Goal: Information Seeking & Learning: Check status

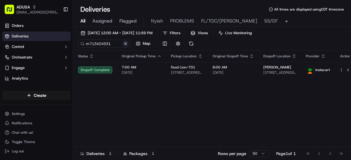
click at [125, 43] on button at bounding box center [125, 44] width 6 height 6
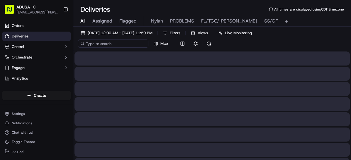
click at [113, 45] on input at bounding box center [113, 44] width 70 height 8
paste input "m710768237"
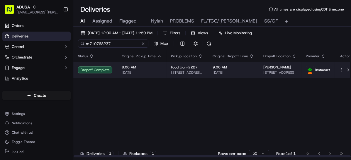
type input "m710768237"
click at [336, 70] on html "ADUSA [EMAIL_ADDRESS][PERSON_NAME][DOMAIN_NAME] Toggle Sidebar Orders Deliverie…" at bounding box center [175, 80] width 351 height 160
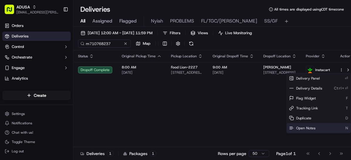
click at [302, 127] on span "Open Notes" at bounding box center [305, 128] width 19 height 5
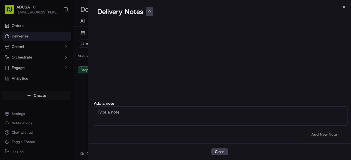
click at [157, 116] on textarea at bounding box center [220, 116] width 253 height 19
type textarea "CC CANCEL DELIVERED TO WRONG ADDRESS"
click at [325, 136] on button "Add New Note" at bounding box center [323, 135] width 47 height 8
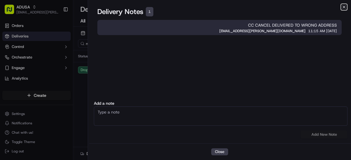
click at [343, 7] on icon "button" at bounding box center [343, 7] width 5 height 5
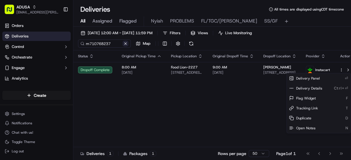
click at [125, 43] on button at bounding box center [125, 44] width 6 height 6
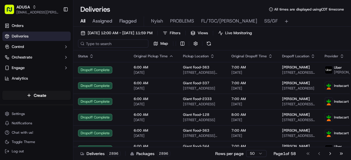
click at [101, 45] on input at bounding box center [113, 44] width 70 height 8
paste input "m712670382"
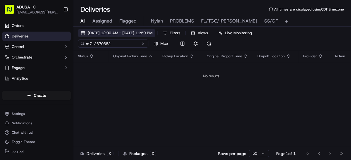
type input "m712670382"
click at [148, 33] on span "[DATE] 12:00 AM - [DATE] 11:59 PM" at bounding box center [120, 32] width 65 height 5
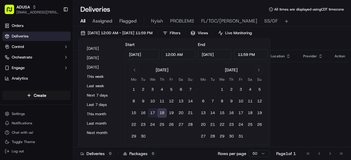
click at [152, 111] on button "17" at bounding box center [152, 112] width 9 height 9
type input "[DATE]"
click at [152, 111] on button "17" at bounding box center [152, 112] width 9 height 9
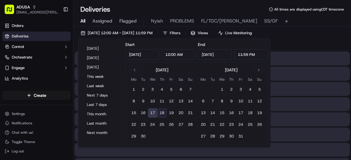
type input "[DATE]"
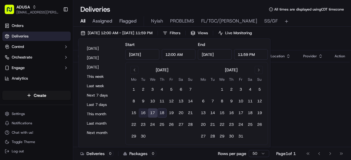
click at [141, 111] on button "16" at bounding box center [142, 112] width 9 height 9
type input "[DATE]"
click at [143, 112] on button "16" at bounding box center [142, 112] width 9 height 9
type input "[DATE]"
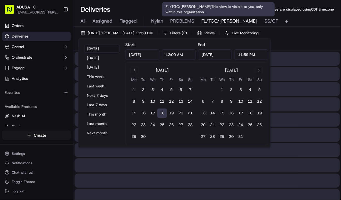
type input "[DATE]"
click at [211, 21] on span "FL/TGC/[PERSON_NAME]" at bounding box center [229, 21] width 56 height 7
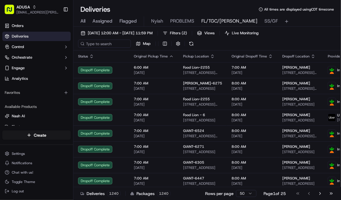
click at [211, 21] on span "FL/TGC/[PERSON_NAME]" at bounding box center [229, 21] width 56 height 7
click at [115, 43] on input at bounding box center [113, 44] width 70 height 8
paste input "m712670382"
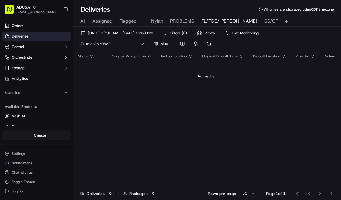
type input "m712670382"
click at [81, 22] on span "All" at bounding box center [82, 21] width 5 height 7
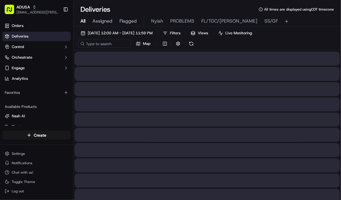
click at [81, 22] on span "All" at bounding box center [82, 21] width 5 height 7
click at [120, 46] on input at bounding box center [113, 44] width 70 height 8
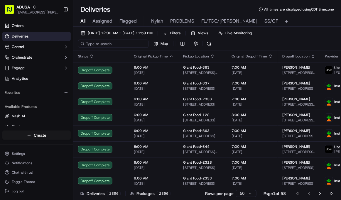
click at [121, 45] on input at bounding box center [113, 44] width 70 height 8
paste input "m712670382"
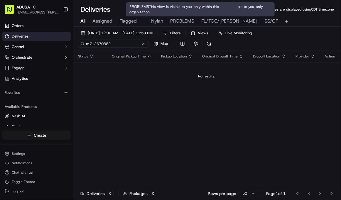
type input "m712670382"
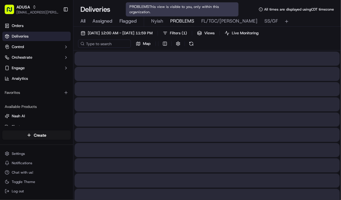
click at [187, 22] on span "PROBLEMS" at bounding box center [182, 21] width 24 height 7
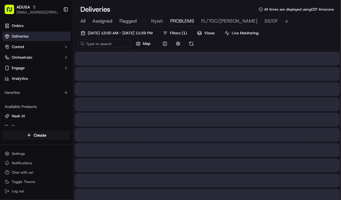
click at [184, 22] on span "PROBLEMS" at bounding box center [182, 21] width 24 height 7
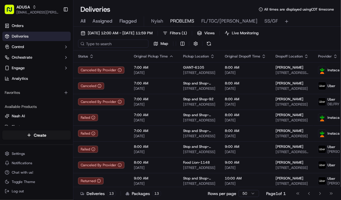
click at [118, 42] on input at bounding box center [113, 44] width 70 height 8
paste input "m712670382"
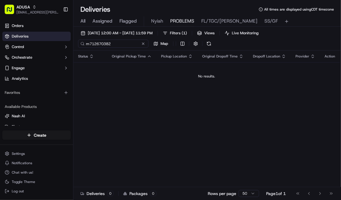
type input "m712670382"
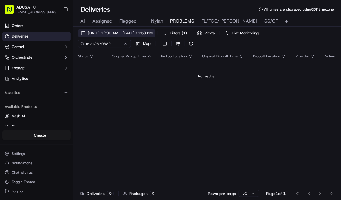
click at [128, 33] on span "[DATE] 12:00 AM - [DATE] 11:59 PM" at bounding box center [120, 32] width 65 height 5
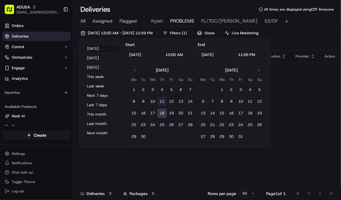
click at [160, 100] on button "11" at bounding box center [161, 101] width 9 height 9
type input "[DATE]"
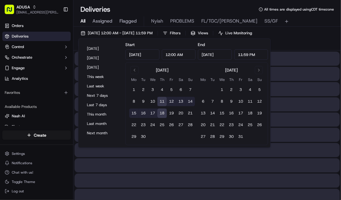
click at [81, 20] on span "All" at bounding box center [82, 21] width 5 height 7
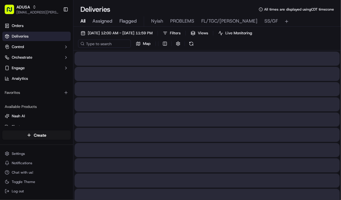
click at [81, 20] on span "All" at bounding box center [82, 21] width 5 height 7
click at [152, 32] on span "[DATE] 12:00 AM - [DATE] 11:59 PM" at bounding box center [120, 32] width 65 height 5
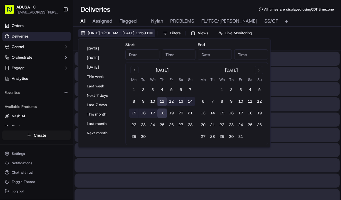
type input "[DATE]"
type input "12:00 AM"
type input "[DATE]"
type input "11:59 PM"
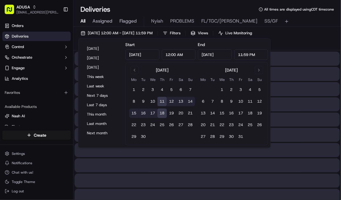
click at [164, 101] on button "11" at bounding box center [161, 101] width 9 height 9
type input "[DATE]"
click at [163, 101] on button "11" at bounding box center [161, 101] width 9 height 9
click at [287, 70] on div at bounding box center [206, 74] width 265 height 14
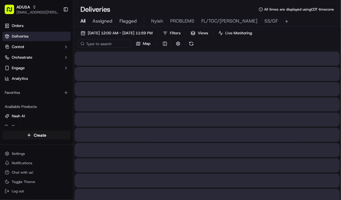
click at [102, 38] on div "[DATE] 12:00 AM - [DATE] 11:59 PM Filters Views Live Monitoring Map" at bounding box center [206, 39] width 267 height 21
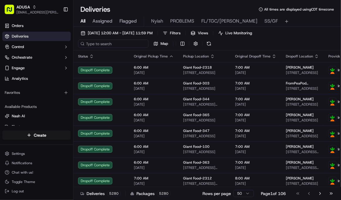
click at [102, 44] on input at bounding box center [113, 44] width 70 height 8
paste input "m712670382"
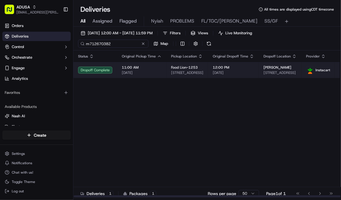
type input "m712670382"
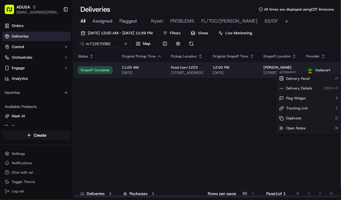
click at [336, 70] on html "ADUSA [EMAIL_ADDRESS][PERSON_NAME][DOMAIN_NAME] Toggle Sidebar Orders Deliverie…" at bounding box center [170, 100] width 341 height 200
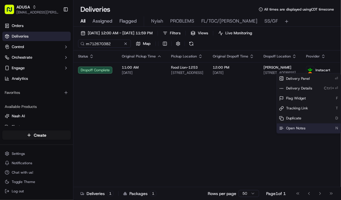
click at [292, 127] on span "Open Notes" at bounding box center [295, 128] width 19 height 5
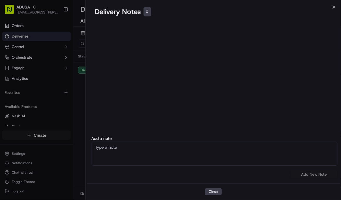
click at [119, 155] on textarea at bounding box center [214, 154] width 246 height 24
click at [139, 155] on textarea "CC cancel" at bounding box center [214, 154] width 246 height 24
type textarea "CC cancel delivered to wrong location"
click at [312, 160] on button "Add New Note" at bounding box center [313, 174] width 47 height 8
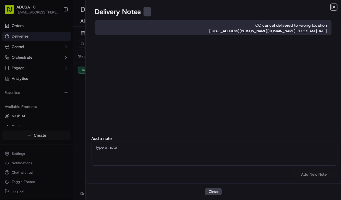
click at [334, 6] on icon "button" at bounding box center [333, 7] width 5 height 5
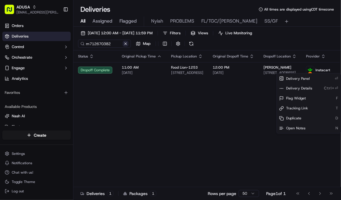
click at [126, 42] on button at bounding box center [125, 44] width 6 height 6
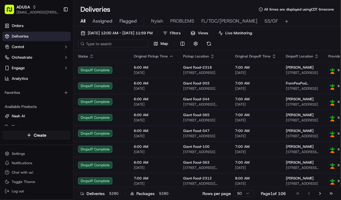
click at [113, 44] on input at bounding box center [113, 44] width 70 height 8
paste input "m714309907"
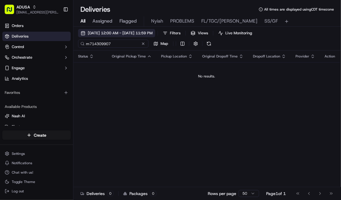
type input "m714309907"
click at [121, 34] on span "[DATE] 12:00 AM - [DATE] 11:59 PM" at bounding box center [120, 32] width 65 height 5
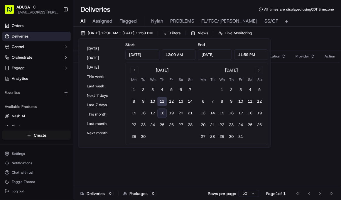
click at [161, 111] on button "18" at bounding box center [161, 112] width 9 height 9
type input "[DATE]"
click at [292, 101] on div "Status Original Pickup Time Pickup Location Original Dropoff Time Dropoff Locat…" at bounding box center [218, 123] width 290 height 147
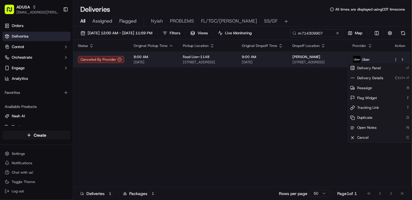
click at [350, 59] on html "ADUSA [EMAIL_ADDRESS][PERSON_NAME][DOMAIN_NAME] Toggle Sidebar Orders Deliverie…" at bounding box center [206, 100] width 412 height 200
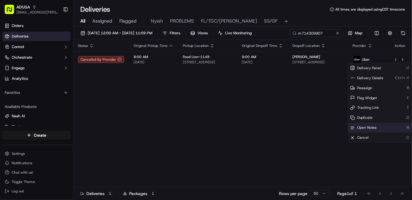
click at [350, 126] on span "Open Notes" at bounding box center [366, 127] width 19 height 5
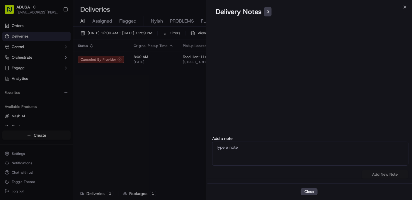
click at [266, 154] on textarea at bounding box center [310, 154] width 196 height 24
click at [251, 152] on textarea at bounding box center [310, 154] width 196 height 24
click at [217, 144] on textarea "No driver acceptance" at bounding box center [310, 154] width 196 height 24
type textarea "cc cancel No driver acceptance"
click at [350, 160] on button "Add New Note" at bounding box center [385, 174] width 47 height 8
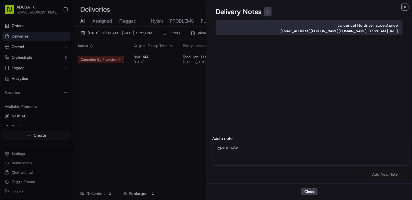
click at [350, 6] on icon "button" at bounding box center [405, 7] width 5 height 5
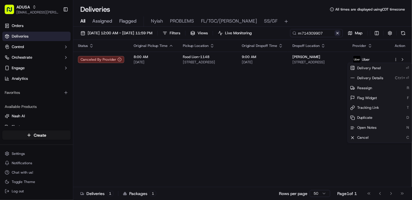
click at [336, 33] on button at bounding box center [338, 33] width 6 height 6
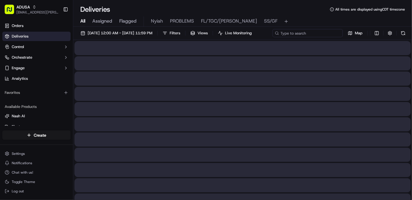
click at [310, 35] on div "[DATE] 12:00 AM - [DATE] 11:59 PM Filters Views Live Monitoring Map" at bounding box center [242, 34] width 339 height 11
paste input "m714040603"
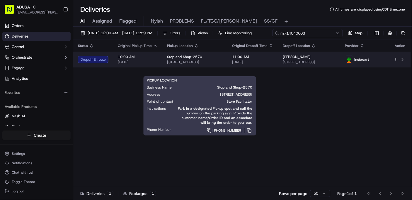
type input "m714040603"
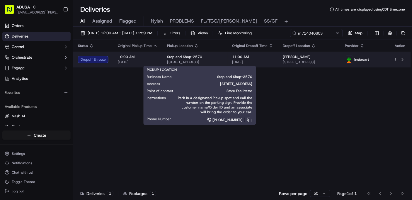
click at [227, 68] on body "ADUSA [EMAIL_ADDRESS][PERSON_NAME][DOMAIN_NAME] Toggle Sidebar Orders Deliverie…" at bounding box center [206, 100] width 412 height 200
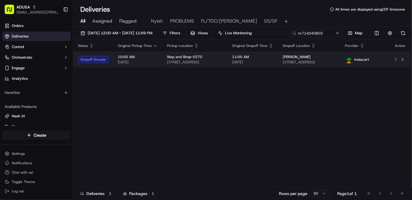
click at [224, 53] on td "Stop and Shop-[STREET_ADDRESS]" at bounding box center [194, 60] width 65 height 16
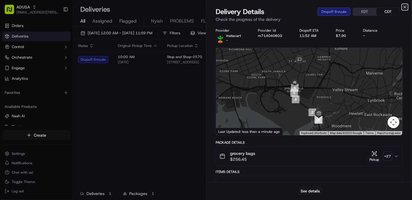
click at [350, 6] on icon "button" at bounding box center [405, 7] width 2 height 2
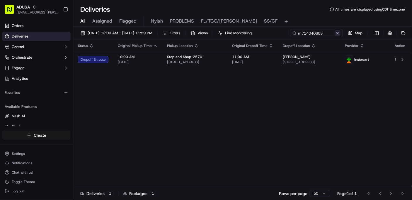
click at [337, 33] on button at bounding box center [338, 33] width 6 height 6
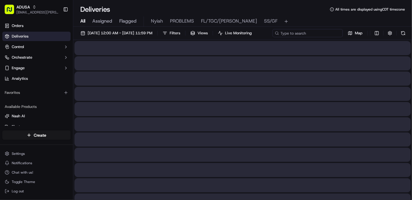
click at [311, 33] on div "[DATE] 12:00 AM - [DATE] 11:59 PM Filters Views Live Monitoring Map" at bounding box center [242, 34] width 339 height 11
paste input "m711286431"
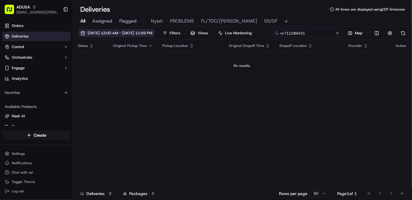
type input "m711286431"
click at [129, 34] on span "[DATE] 12:00 AM - [DATE] 11:59 PM" at bounding box center [120, 32] width 65 height 5
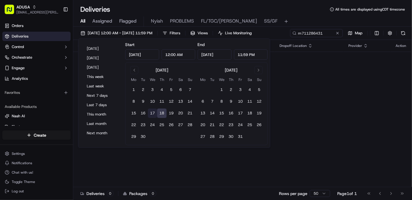
click at [154, 112] on button "17" at bounding box center [152, 112] width 9 height 9
type input "[DATE]"
click at [151, 113] on button "17" at bounding box center [152, 112] width 9 height 9
type input "[DATE]"
click at [132, 33] on span "[DATE] 12:00 AM - [DATE] 11:59 PM" at bounding box center [120, 32] width 65 height 5
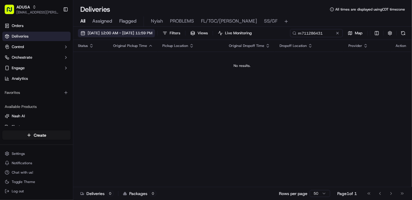
click at [126, 31] on span "[DATE] 12:00 AM - [DATE] 11:59 PM" at bounding box center [120, 32] width 65 height 5
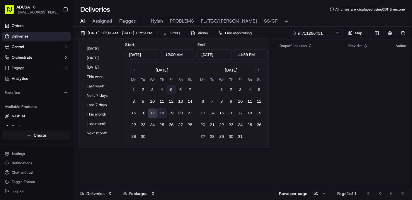
click at [170, 89] on button "5" at bounding box center [170, 89] width 9 height 9
type input "[DATE]"
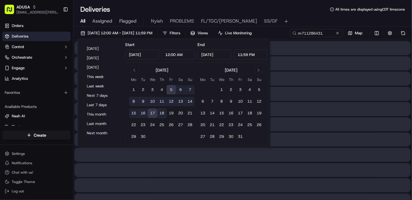
click at [170, 90] on button "5" at bounding box center [170, 89] width 9 height 9
type input "[DATE]"
click at [170, 90] on button "5" at bounding box center [170, 89] width 9 height 9
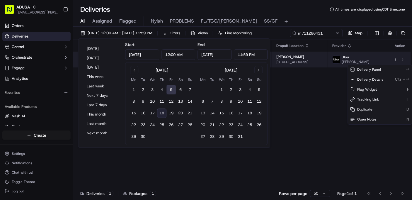
click at [350, 60] on html "ADUSA [EMAIL_ADDRESS][PERSON_NAME][DOMAIN_NAME] Toggle Sidebar Orders Deliverie…" at bounding box center [206, 100] width 412 height 200
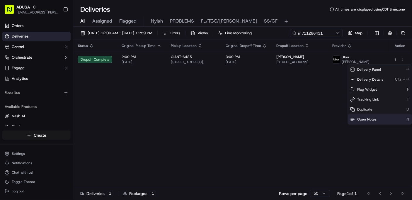
click at [350, 120] on span "Open Notes" at bounding box center [366, 119] width 19 height 5
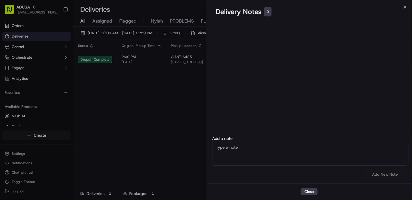
click at [270, 151] on textarea at bounding box center [310, 154] width 196 height 24
type textarea "CC cancel delivered to wrong address"
click at [350, 160] on button "Add New Note" at bounding box center [385, 174] width 47 height 8
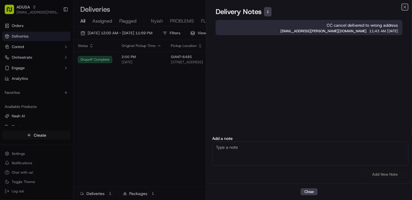
drag, startPoint x: 404, startPoint y: 6, endPoint x: 399, endPoint y: 5, distance: 5.1
click at [350, 6] on icon "button" at bounding box center [405, 7] width 2 height 2
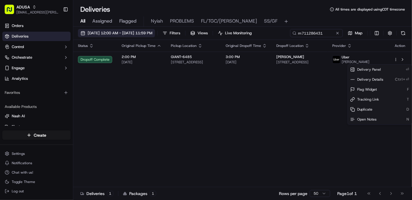
click at [126, 32] on span "[DATE] 12:00 AM - [DATE] 11:59 PM" at bounding box center [120, 32] width 65 height 5
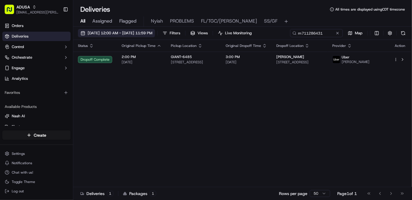
click at [152, 34] on span "[DATE] 12:00 AM - [DATE] 11:59 PM" at bounding box center [120, 32] width 65 height 5
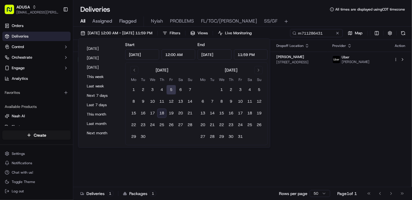
click at [162, 112] on button "18" at bounding box center [161, 112] width 9 height 9
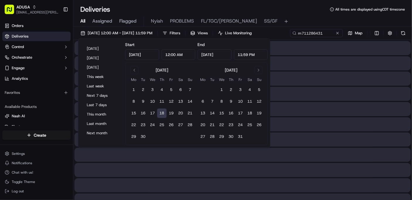
type input "[DATE]"
click at [162, 112] on button "18" at bounding box center [161, 112] width 9 height 9
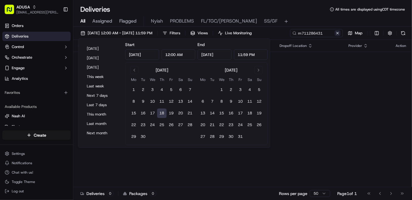
click at [338, 33] on button at bounding box center [338, 33] width 6 height 6
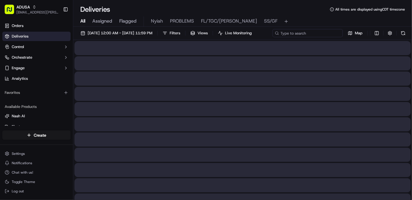
click at [312, 33] on div "[DATE] 12:00 AM - [DATE] 11:59 PM Filters Views Live Monitoring Map" at bounding box center [242, 34] width 339 height 11
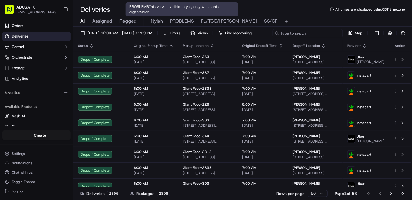
click at [273, 37] on input at bounding box center [308, 33] width 70 height 8
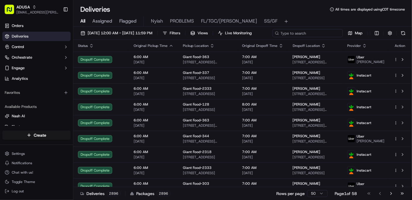
paste input "m712625442"
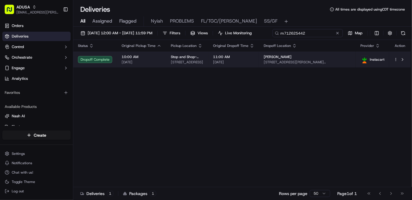
type input "m712625442"
click at [350, 72] on body "ADUSA [EMAIL_ADDRESS][PERSON_NAME][DOMAIN_NAME] Toggle Sidebar Orders Deliverie…" at bounding box center [206, 100] width 412 height 200
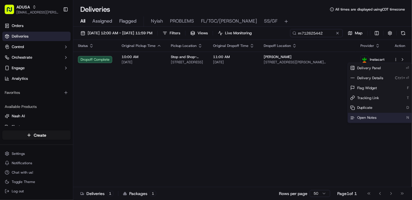
click at [350, 118] on span "Open Notes" at bounding box center [366, 117] width 19 height 5
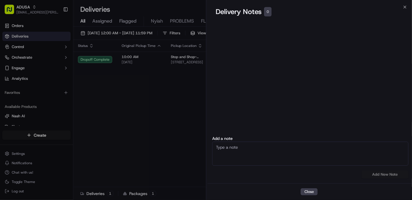
click at [258, 151] on textarea at bounding box center [310, 154] width 196 height 24
type textarea "CC cancel delivered to wrong address"
click at [350, 160] on button "Add New Note" at bounding box center [385, 174] width 47 height 8
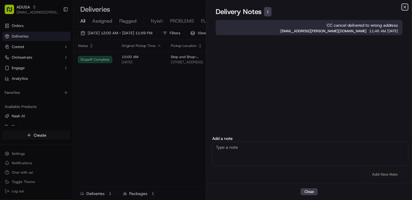
click at [350, 8] on icon "button" at bounding box center [405, 7] width 2 height 2
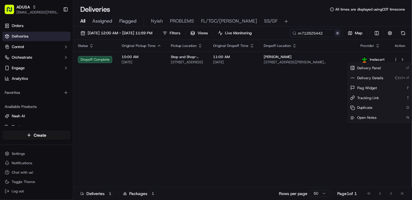
click at [339, 33] on button at bounding box center [338, 33] width 6 height 6
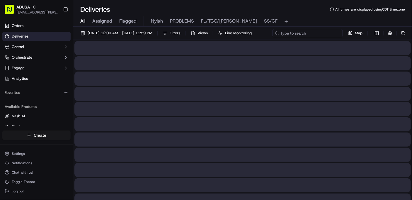
click at [319, 35] on div "[DATE] 12:00 AM - [DATE] 11:59 PM Filters Views Live Monitoring Map" at bounding box center [242, 34] width 339 height 11
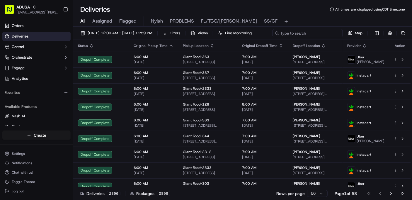
click at [273, 37] on input at bounding box center [308, 33] width 70 height 8
paste input "m711658011"
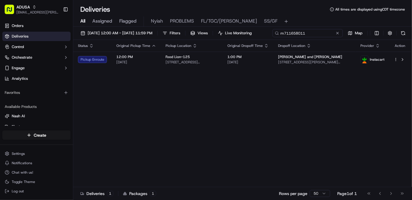
type input "m711658011"
click at [144, 44] on div "[DATE] 12:00 AM - [DATE] 11:59 PM Filters Views Live Monitoring m711658011 Map …" at bounding box center [242, 114] width 339 height 174
click at [336, 32] on button at bounding box center [338, 33] width 6 height 6
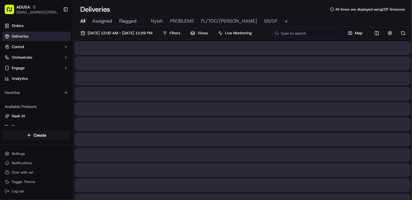
click at [313, 35] on div "[DATE] 12:00 AM - [DATE] 11:59 PM Filters Views Live Monitoring Map" at bounding box center [242, 34] width 339 height 11
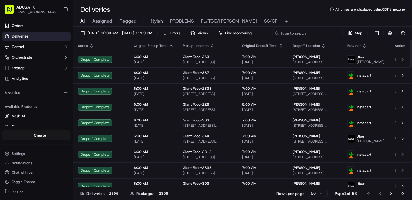
click at [273, 37] on input at bounding box center [308, 33] width 70 height 8
paste input "m699064647"
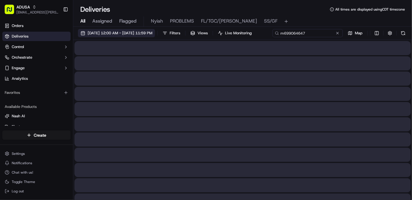
type input "m699064647"
click at [108, 32] on span "[DATE] 12:00 AM - [DATE] 11:59 PM" at bounding box center [120, 32] width 65 height 5
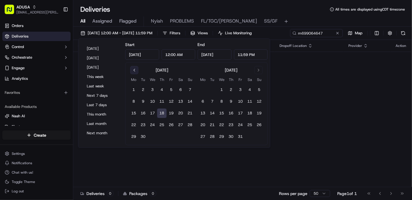
click at [134, 71] on button "Go to previous month" at bounding box center [134, 70] width 8 height 8
click at [171, 123] on button "25" at bounding box center [170, 124] width 9 height 9
type input "[DATE]"
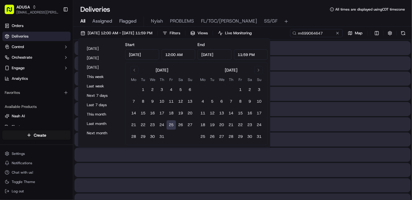
click at [171, 123] on button "25" at bounding box center [170, 124] width 9 height 9
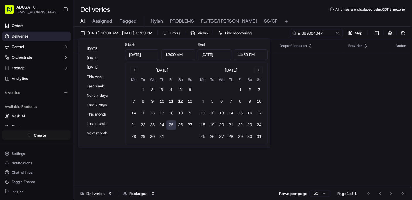
click at [171, 123] on button "25" at bounding box center [170, 124] width 9 height 9
click at [326, 123] on div "Status Original Pickup Time Pickup Location Original Dropoff Time Dropoff Locat…" at bounding box center [242, 113] width 338 height 147
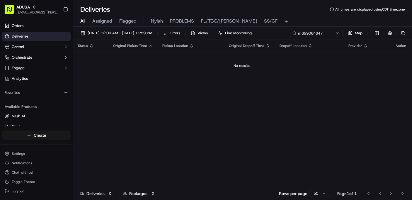
click at [80, 21] on span "All" at bounding box center [82, 21] width 5 height 7
click at [330, 30] on div "[DATE] 12:00 AM - [DATE] 11:59 PM Filters Views Live Monitoring m699064647 Map" at bounding box center [242, 34] width 339 height 11
click at [142, 43] on div "[DATE] 12:00 AM - [DATE] 11:59 PM Filters Views Live Monitoring m699064647 Map …" at bounding box center [242, 114] width 339 height 174
drag, startPoint x: 330, startPoint y: 34, endPoint x: 285, endPoint y: 31, distance: 45.2
click at [285, 31] on div "[DATE] 12:00 AM - [DATE] 11:59 PM Filters Views Live Monitoring m699064647 Map" at bounding box center [242, 34] width 339 height 11
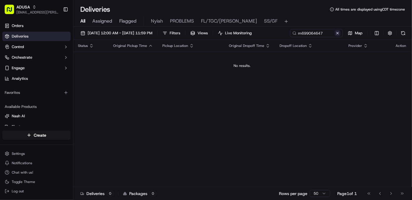
click at [143, 43] on div "[DATE] 12:00 AM - [DATE] 11:59 PM Filters Views Live Monitoring m699064647 Map …" at bounding box center [242, 114] width 339 height 174
click at [337, 33] on button at bounding box center [338, 33] width 6 height 6
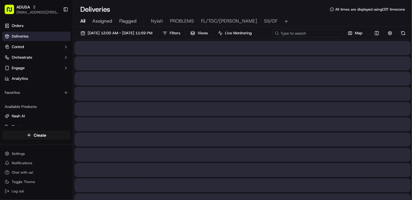
click at [308, 33] on div "[DATE] 12:00 AM - [DATE] 11:59 PM Filters Views Live Monitoring Map" at bounding box center [242, 34] width 339 height 11
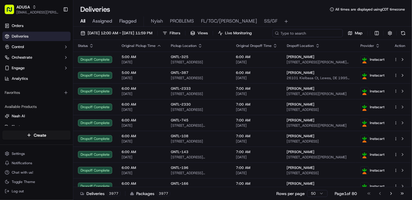
paste input "m699064647"
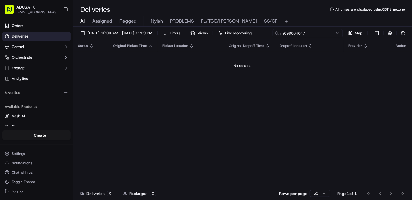
type input "m699064647"
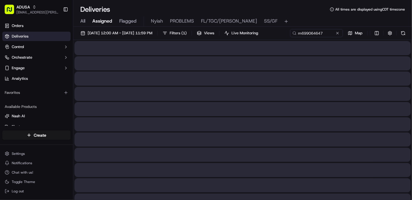
click at [106, 20] on span "Assigned" at bounding box center [102, 21] width 20 height 7
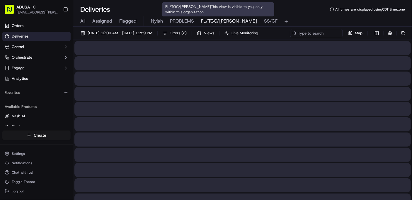
click at [209, 19] on span "FL/TGC/[PERSON_NAME]" at bounding box center [229, 21] width 56 height 7
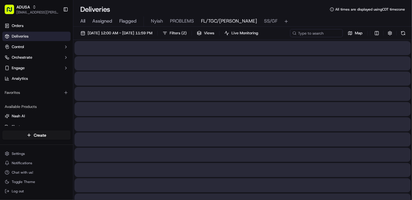
click at [208, 19] on span "FL/TGC/[PERSON_NAME]" at bounding box center [229, 21] width 56 height 7
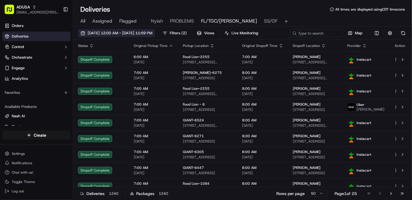
click at [152, 33] on span "[DATE] 12:00 AM - [DATE] 11:59 PM" at bounding box center [120, 32] width 65 height 5
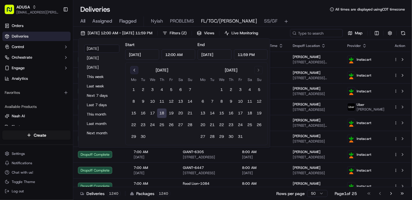
click at [135, 69] on button "Go to previous month" at bounding box center [134, 70] width 8 height 8
click at [82, 20] on span "All" at bounding box center [82, 21] width 5 height 7
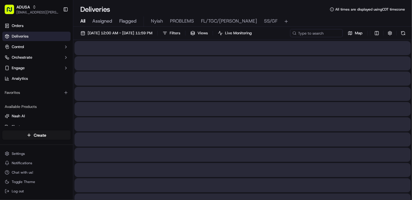
click at [82, 20] on span "All" at bounding box center [82, 21] width 5 height 7
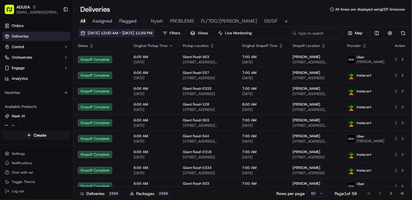
click at [134, 33] on span "[DATE] 12:00 AM - [DATE] 11:59 PM" at bounding box center [120, 32] width 65 height 5
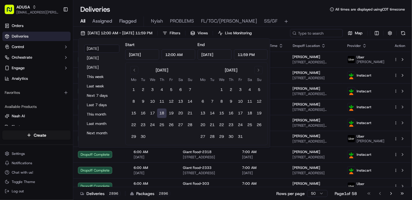
click at [161, 112] on button "18" at bounding box center [161, 112] width 9 height 9
click at [162, 113] on button "18" at bounding box center [161, 112] width 9 height 9
click at [307, 14] on div "All Assigned Flagged Nyiah PROBLEMS FL/TGC/Martins SS/GF" at bounding box center [242, 20] width 339 height 13
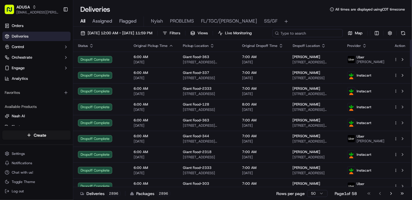
click at [319, 33] on div "[DATE] 12:00 AM - [DATE] 11:59 PM Filters Views Live Monitoring Map" at bounding box center [242, 34] width 339 height 11
click at [273, 37] on input at bounding box center [308, 33] width 70 height 8
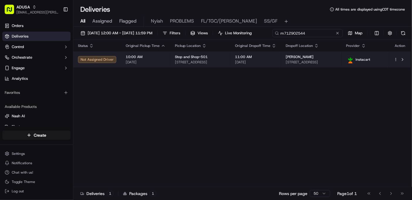
type input "m712902544"
click at [233, 70] on body "ADUSA [EMAIL_ADDRESS][PERSON_NAME][DOMAIN_NAME] Toggle Sidebar Orders Deliverie…" at bounding box center [206, 100] width 412 height 200
click at [276, 59] on span "11:00 AM" at bounding box center [255, 57] width 41 height 5
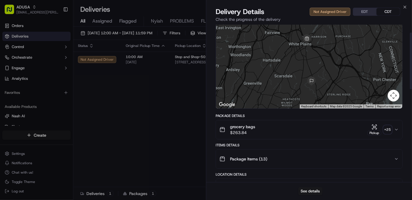
scroll to position [20, 0]
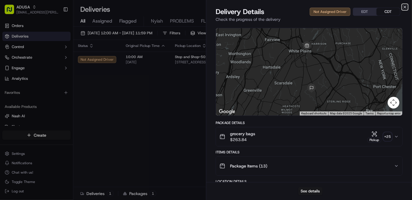
click at [350, 8] on icon "button" at bounding box center [405, 7] width 2 height 2
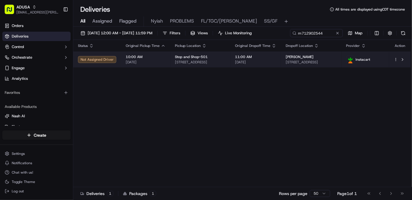
click at [350, 60] on html "ADUSA [EMAIL_ADDRESS][PERSON_NAME][DOMAIN_NAME] Toggle Sidebar Orders Deliverie…" at bounding box center [206, 100] width 412 height 200
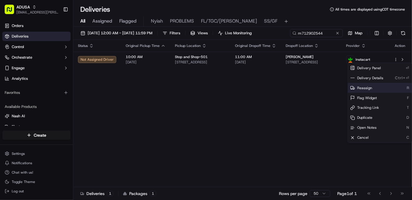
click at [350, 86] on span "Reassign" at bounding box center [364, 88] width 15 height 5
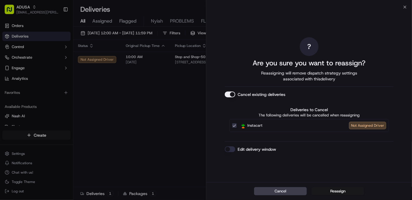
click at [229, 150] on button "Edit delivery window" at bounding box center [230, 149] width 11 height 6
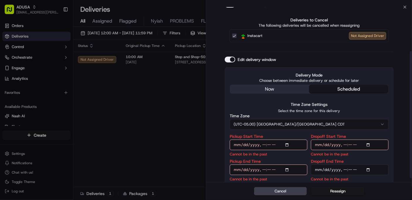
scroll to position [66, 0]
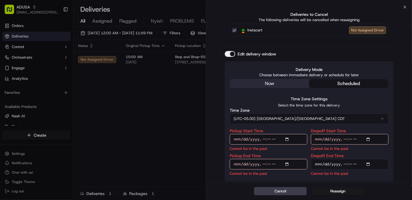
click at [288, 139] on input "Pickup Start Time" at bounding box center [269, 139] width 78 height 11
type input "[DATE]T13:00"
click at [350, 138] on input "Dropoff Start Time" at bounding box center [350, 139] width 78 height 11
type input "[DATE]T13:00"
click at [286, 160] on input "Pickup End Time" at bounding box center [269, 164] width 78 height 11
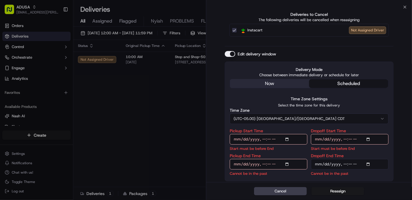
click at [288, 160] on input "Pickup End Time" at bounding box center [269, 164] width 78 height 11
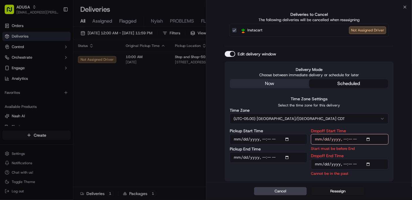
type input "[DATE]T13:30"
click at [350, 160] on input "Dropoff End Time" at bounding box center [350, 164] width 78 height 11
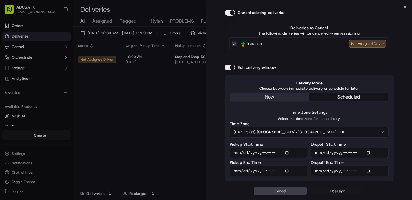
type input "[DATE]T14:00"
click at [334, 160] on button "Reassign" at bounding box center [338, 191] width 53 height 8
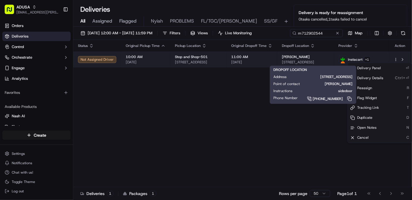
click at [329, 57] on div "[PERSON_NAME]" at bounding box center [305, 57] width 47 height 5
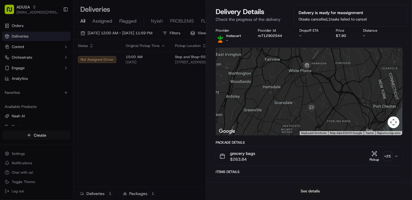
click at [313, 160] on button "See details" at bounding box center [310, 191] width 24 height 8
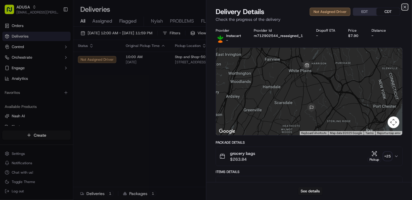
click at [350, 6] on icon "button" at bounding box center [405, 7] width 5 height 5
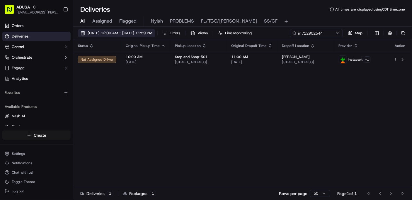
click at [113, 33] on span "[DATE] 12:00 AM - [DATE] 11:59 PM" at bounding box center [120, 32] width 65 height 5
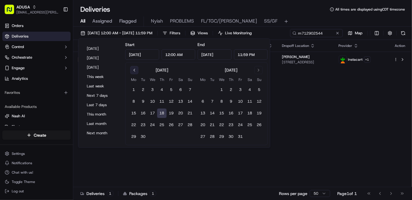
click at [134, 69] on button "Go to previous month" at bounding box center [134, 70] width 8 height 8
click at [170, 122] on button "25" at bounding box center [170, 124] width 9 height 9
type input "[DATE]"
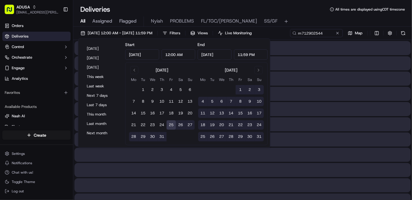
click at [171, 125] on button "25" at bounding box center [170, 124] width 9 height 9
type input "[DATE]"
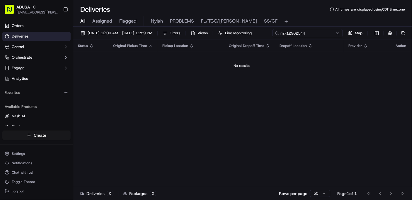
click at [326, 34] on div "[DATE] 12:00 AM - [DATE] 11:59 PM Filters Views Live Monitoring m712902544 Map" at bounding box center [242, 34] width 339 height 11
click at [144, 42] on div "[DATE] 12:00 AM - [DATE] 11:59 PM Filters Views Live Monitoring m712902544 Map …" at bounding box center [242, 114] width 339 height 174
click at [338, 33] on button at bounding box center [338, 33] width 6 height 6
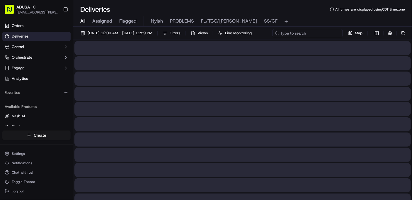
click at [305, 33] on div "[DATE] 12:00 AM - [DATE] 11:59 PM Filters Views Live Monitoring Map" at bounding box center [242, 34] width 339 height 11
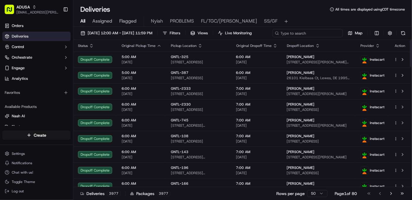
click at [273, 37] on input at bounding box center [308, 33] width 70 height 8
paste input "m699064647"
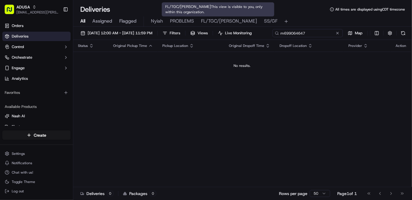
type input "m699064647"
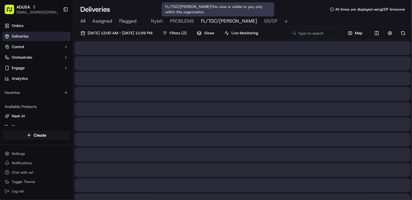
click at [207, 21] on span "FL/TGC/[PERSON_NAME]" at bounding box center [229, 21] width 56 height 7
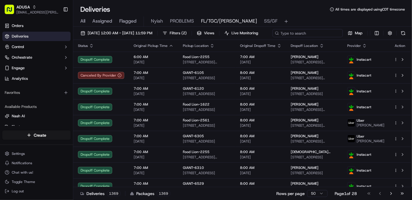
click at [306, 32] on div "[DATE] 12:00 AM - [DATE] 11:59 PM Filters ( 2 ) Views Live Monitoring Map" at bounding box center [242, 34] width 339 height 11
click at [128, 31] on span "[DATE] 12:00 AM - [DATE] 11:59 PM" at bounding box center [120, 32] width 65 height 5
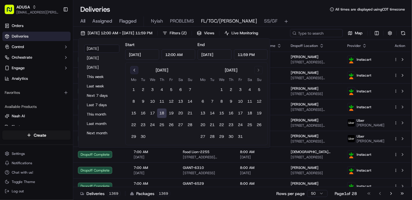
click at [135, 69] on button "Go to previous month" at bounding box center [134, 70] width 8 height 8
click at [171, 124] on button "25" at bounding box center [170, 124] width 9 height 9
type input "[DATE]"
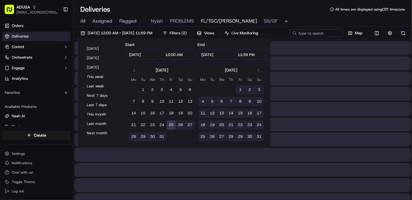
click at [170, 125] on button "25" at bounding box center [170, 124] width 9 height 9
type input "[DATE]"
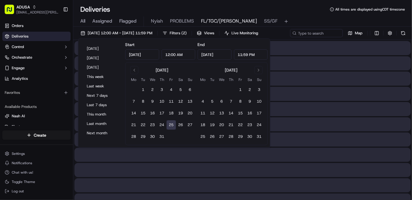
click at [170, 125] on button "25" at bounding box center [170, 124] width 9 height 9
click at [307, 33] on div "[DATE] 12:00 AM - [DATE] 11:59 PM Filters ( 2 ) Views Live Monitoring Map" at bounding box center [242, 34] width 339 height 11
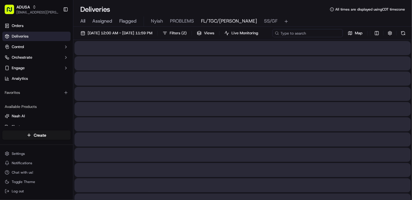
click at [273, 37] on input at bounding box center [308, 33] width 70 height 8
paste input "m699064647"
type input "m699064647"
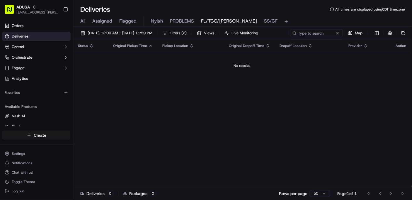
click at [82, 20] on span "All" at bounding box center [82, 21] width 5 height 7
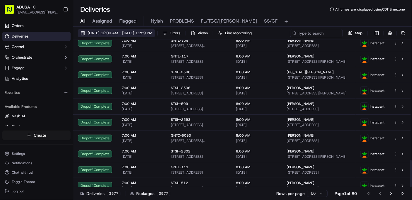
scroll to position [656, 0]
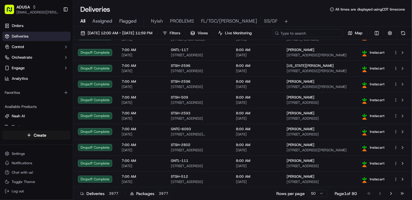
click at [311, 34] on div "[DATE] 12:00 AM - [DATE] 11:59 PM Filters Views Live Monitoring Map" at bounding box center [242, 34] width 339 height 11
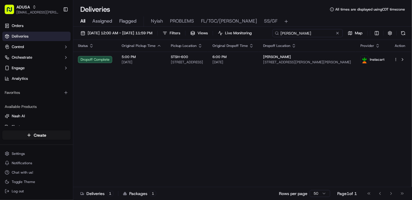
drag, startPoint x: 105, startPoint y: 43, endPoint x: 57, endPoint y: 39, distance: 47.7
click at [57, 39] on div "ADUSA [EMAIL_ADDRESS][PERSON_NAME][DOMAIN_NAME] Toggle Sidebar Orders Deliverie…" at bounding box center [206, 100] width 412 height 200
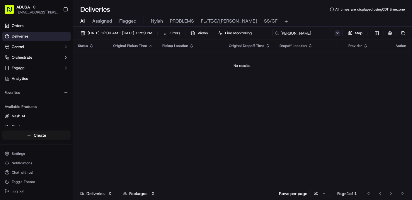
type input "[PERSON_NAME]"
click at [143, 45] on div "[DATE] 12:00 AM - [DATE] 11:59 PM Filters Views Live Monitoring [PERSON_NAME] M…" at bounding box center [242, 114] width 339 height 174
click at [338, 34] on button at bounding box center [338, 33] width 6 height 6
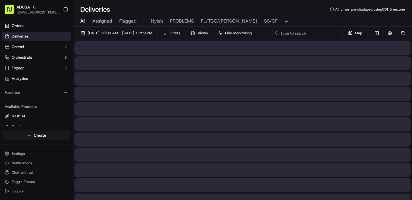
click at [309, 33] on div "[DATE] 12:00 AM - [DATE] 11:59 PM Filters Views Live Monitoring Map" at bounding box center [242, 34] width 339 height 11
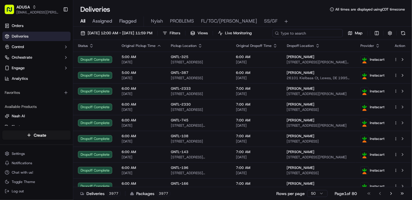
click at [273, 37] on input at bounding box center [308, 33] width 70 height 8
paste input "m699064647"
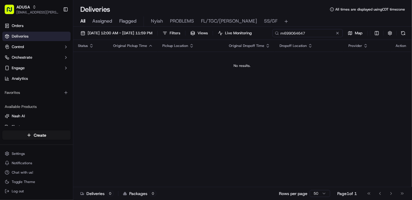
type input "m699064647"
click at [116, 92] on div "Status Original Pickup Time Pickup Location Original Dropoff Time Dropoff Locat…" at bounding box center [242, 113] width 338 height 147
click at [81, 21] on span "All" at bounding box center [82, 21] width 5 height 7
click at [152, 33] on span "[DATE] 12:00 AM - [DATE] 11:59 PM" at bounding box center [120, 32] width 65 height 5
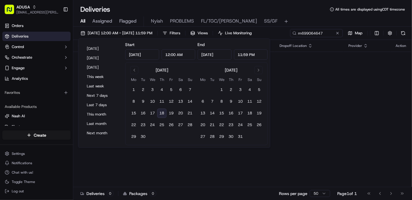
click at [160, 112] on button "18" at bounding box center [161, 112] width 9 height 9
type input "[DATE]"
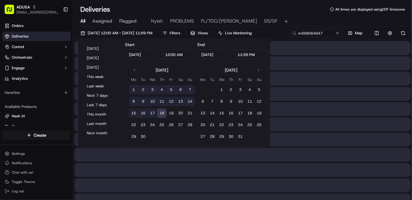
click at [160, 112] on button "18" at bounding box center [161, 112] width 9 height 9
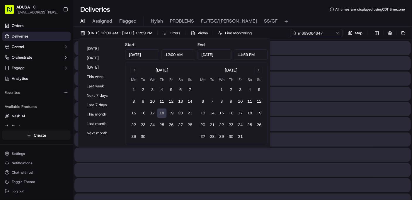
type input "[DATE]"
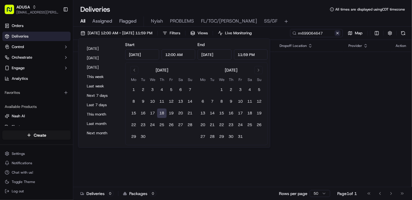
click at [338, 33] on button at bounding box center [338, 33] width 6 height 6
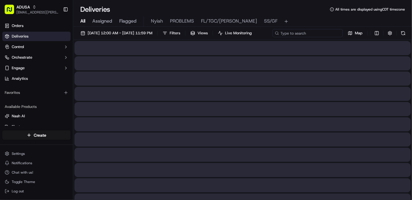
click at [308, 34] on div "[DATE] 12:00 AM - [DATE] 11:59 PM Filters Views Live Monitoring Map" at bounding box center [242, 34] width 339 height 11
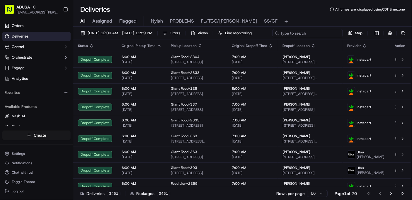
click at [273, 37] on input at bounding box center [308, 33] width 70 height 8
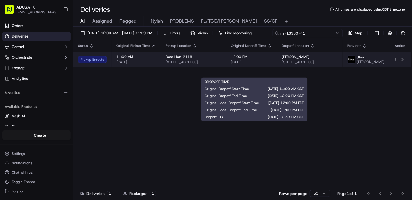
type input "m713930741"
click at [274, 67] on td "12:00 PM [DATE]" at bounding box center [251, 60] width 51 height 16
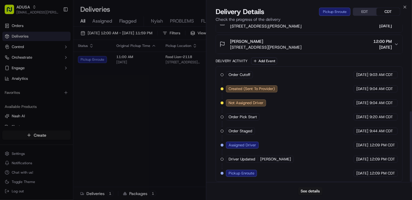
scroll to position [194, 0]
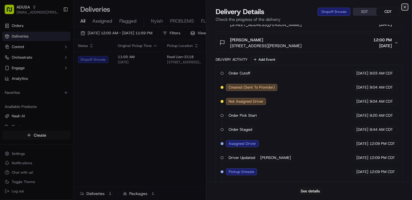
click at [350, 8] on icon "button" at bounding box center [405, 7] width 5 height 5
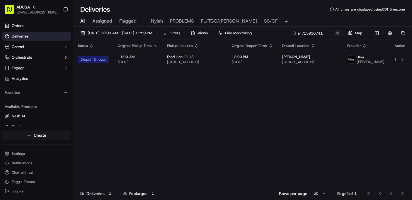
click at [337, 33] on button at bounding box center [338, 33] width 6 height 6
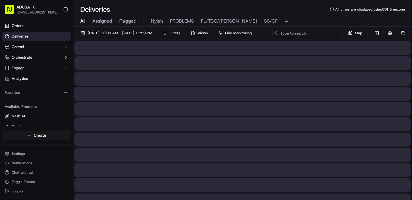
click at [314, 35] on div "[DATE] 12:00 AM - [DATE] 11:59 PM Filters Views Live Monitoring Map" at bounding box center [242, 34] width 339 height 11
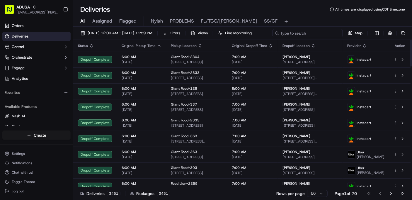
click at [273, 37] on input at bounding box center [308, 33] width 70 height 8
paste input "m714751601"
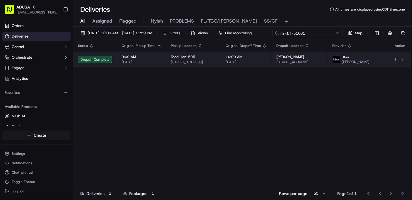
type input "m714751601"
click at [350, 70] on body "ADUSA [EMAIL_ADDRESS][PERSON_NAME][DOMAIN_NAME] Toggle Sidebar Orders Deliverie…" at bounding box center [206, 100] width 412 height 200
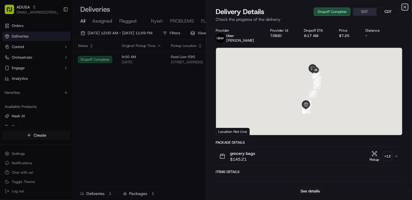
click at [350, 6] on icon "button" at bounding box center [405, 7] width 5 height 5
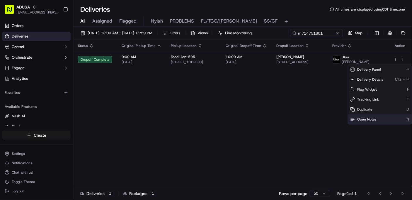
click at [350, 120] on span "Open Notes" at bounding box center [366, 119] width 19 height 5
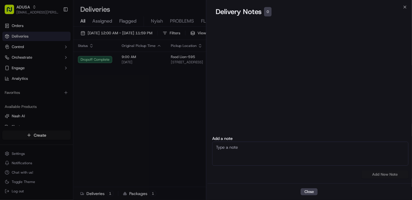
click at [238, 147] on textarea at bounding box center [310, 154] width 196 height 24
type textarea "cc cancelled delivered to wrong address"
click at [350, 160] on button "Add New Note" at bounding box center [385, 174] width 47 height 8
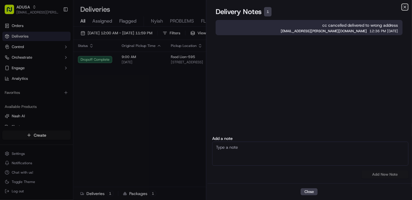
click at [350, 6] on icon "button" at bounding box center [405, 7] width 2 height 2
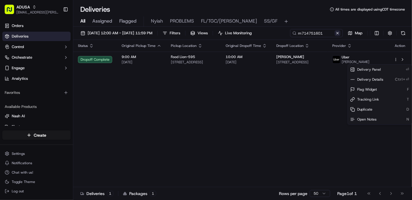
click at [338, 34] on button at bounding box center [338, 33] width 6 height 6
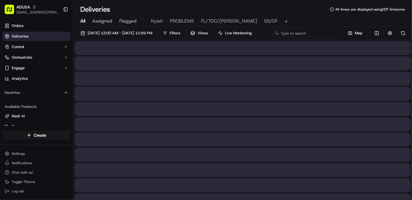
click at [310, 32] on div "[DATE] 12:00 AM - [DATE] 11:59 PM Filters Views Live Monitoring Map" at bounding box center [242, 34] width 339 height 11
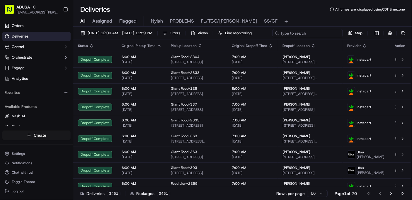
click at [273, 37] on input at bounding box center [308, 33] width 70 height 8
paste input "m714280685"
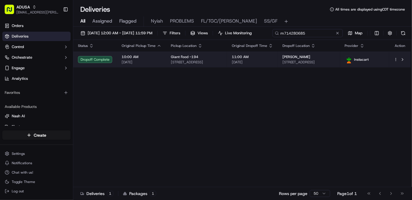
type input "m714280685"
click at [350, 69] on body "ADUSA [EMAIL_ADDRESS][PERSON_NAME][DOMAIN_NAME] Toggle Sidebar Orders Deliverie…" at bounding box center [206, 100] width 412 height 200
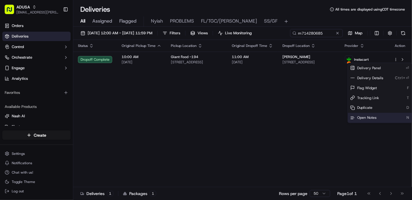
click at [350, 117] on span "Open Notes" at bounding box center [366, 117] width 19 height 5
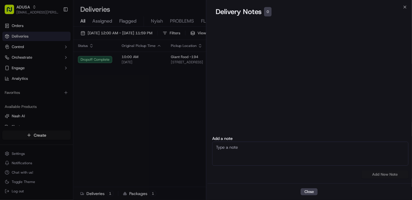
click at [257, 149] on textarea at bounding box center [310, 154] width 196 height 24
click at [259, 147] on textarea at bounding box center [310, 154] width 196 height 24
type textarea "cc cancelled delivered to wrong address"
click at [350, 160] on button "Add New Note" at bounding box center [385, 174] width 47 height 8
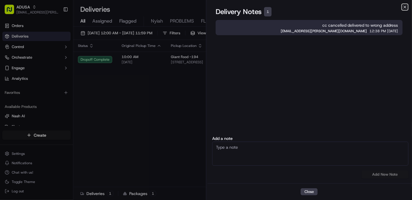
click at [350, 7] on icon "button" at bounding box center [405, 7] width 2 height 2
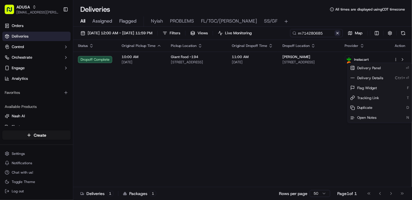
click at [338, 32] on button at bounding box center [338, 33] width 6 height 6
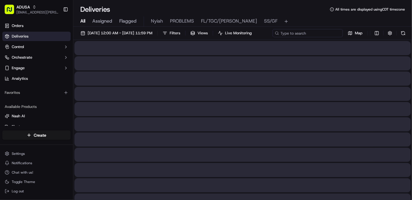
click at [309, 33] on div "[DATE] 12:00 AM - [DATE] 11:59 PM Filters Views Live Monitoring Map" at bounding box center [242, 34] width 339 height 11
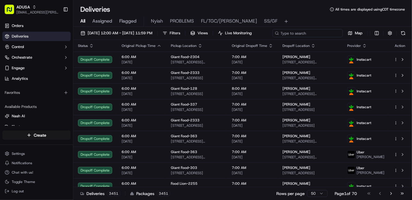
click at [273, 37] on input at bounding box center [308, 33] width 70 height 8
paste input "m716031799"
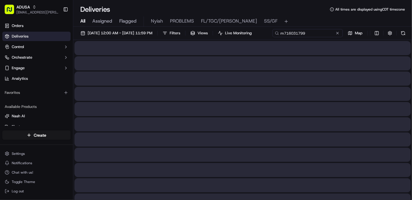
click at [273, 37] on input "m716031799" at bounding box center [308, 33] width 70 height 8
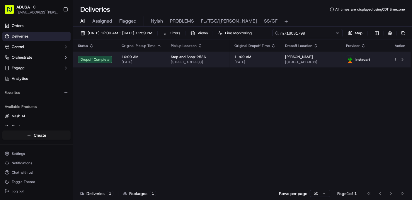
type input "m716031799"
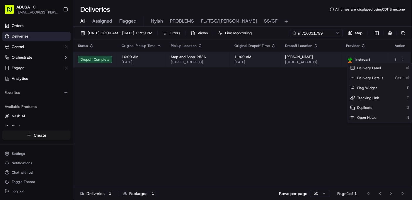
click at [350, 69] on body "ADUSA [EMAIL_ADDRESS][PERSON_NAME][DOMAIN_NAME] Toggle Sidebar Orders Deliverie…" at bounding box center [206, 100] width 412 height 200
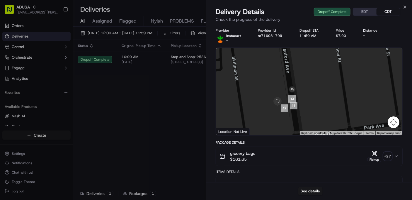
drag, startPoint x: 290, startPoint y: 71, endPoint x: 291, endPoint y: 124, distance: 53.3
click at [291, 124] on div at bounding box center [309, 91] width 186 height 87
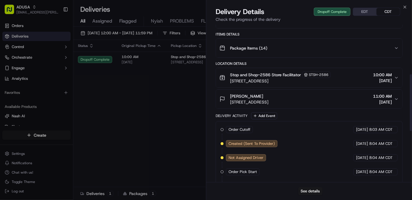
scroll to position [137, 0]
click at [307, 160] on button "See details" at bounding box center [310, 191] width 24 height 8
click at [350, 6] on icon "button" at bounding box center [405, 7] width 5 height 5
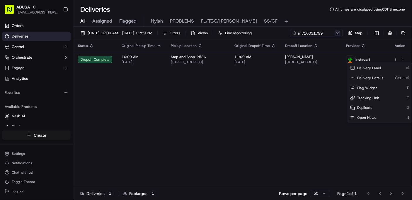
click at [338, 33] on button at bounding box center [338, 33] width 6 height 6
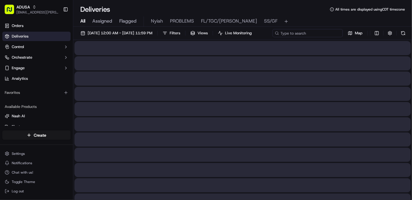
click at [312, 34] on div "[DATE] 12:00 AM - [DATE] 11:59 PM Filters Views Live Monitoring Map" at bounding box center [242, 34] width 339 height 11
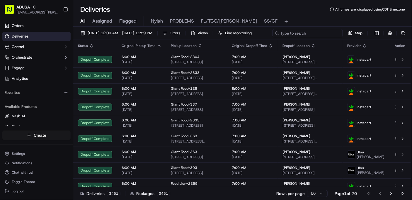
click at [273, 37] on input at bounding box center [308, 33] width 70 height 8
paste input "m715155199"
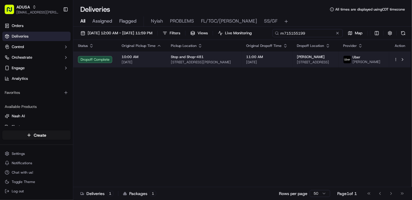
type input "m715155199"
click at [350, 72] on body "ADUSA [EMAIL_ADDRESS][PERSON_NAME][DOMAIN_NAME] Toggle Sidebar Orders Deliverie…" at bounding box center [206, 100] width 412 height 200
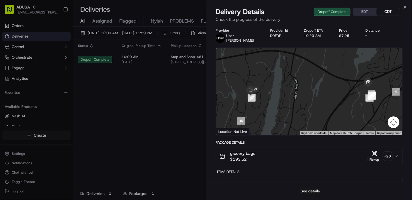
click at [310, 160] on button "See details" at bounding box center [310, 191] width 24 height 8
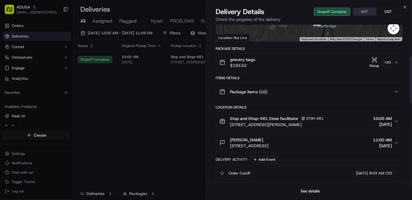
scroll to position [117, 0]
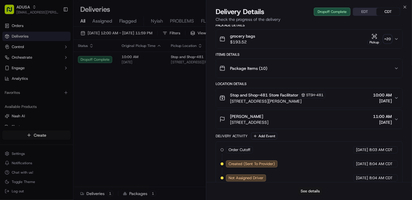
click at [307, 160] on button "See details" at bounding box center [310, 191] width 24 height 8
click at [350, 6] on icon "button" at bounding box center [405, 7] width 5 height 5
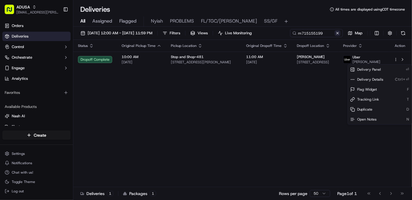
click at [337, 33] on button at bounding box center [338, 33] width 6 height 6
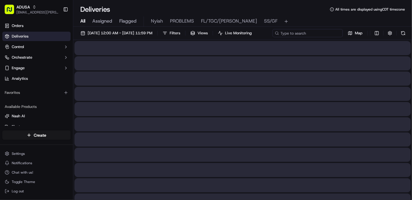
click at [311, 32] on div "[DATE] 12:00 AM - [DATE] 11:59 PM Filters Views Live Monitoring Map" at bounding box center [242, 34] width 339 height 11
click at [273, 37] on input at bounding box center [308, 33] width 70 height 8
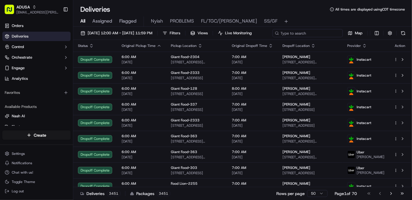
click at [273, 37] on input at bounding box center [308, 33] width 70 height 8
paste input "m714998401"
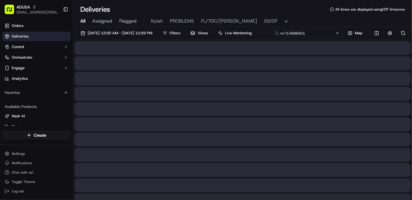
click at [273, 37] on input "m714998401" at bounding box center [308, 33] width 70 height 8
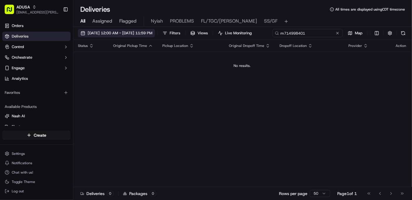
type input "m714998401"
click at [110, 32] on span "[DATE] 12:00 AM - [DATE] 11:59 PM" at bounding box center [120, 32] width 65 height 5
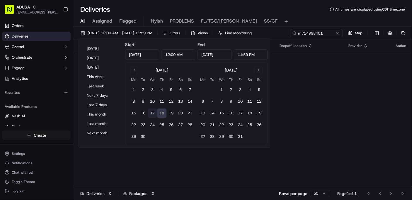
click at [153, 113] on button "17" at bounding box center [152, 112] width 9 height 9
click at [142, 113] on button "16" at bounding box center [142, 112] width 9 height 9
type input "[DATE]"
click at [172, 100] on button "12" at bounding box center [170, 101] width 9 height 9
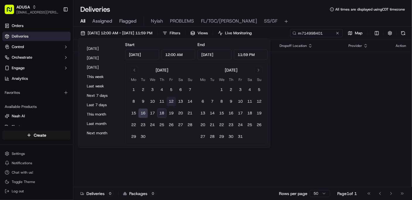
type input "[DATE]"
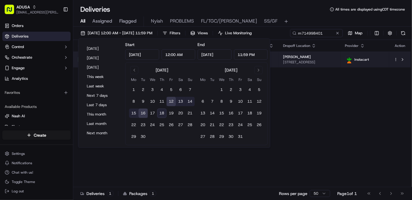
click at [350, 59] on html "ADUSA [EMAIL_ADDRESS][PERSON_NAME][DOMAIN_NAME] Toggle Sidebar Orders Deliverie…" at bounding box center [206, 100] width 412 height 200
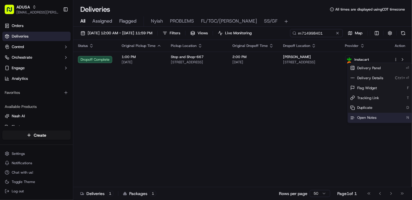
click at [350, 118] on span "Open Notes" at bounding box center [366, 117] width 19 height 5
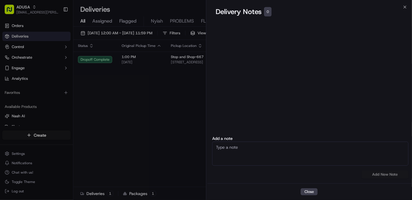
click at [254, 151] on textarea at bounding box center [310, 154] width 196 height 24
type textarea "cc cancel delivered to wrong house"
click at [350, 160] on button "Add New Note" at bounding box center [385, 174] width 47 height 8
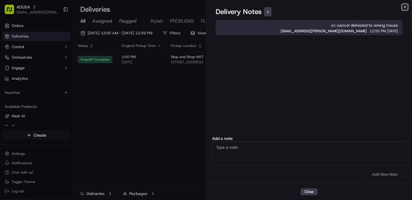
click at [350, 7] on icon "button" at bounding box center [405, 7] width 5 height 5
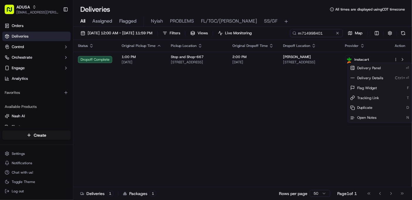
click at [142, 101] on div "Status Original Pickup Time Pickup Location Original Dropoff Time Dropoff Locat…" at bounding box center [242, 113] width 338 height 147
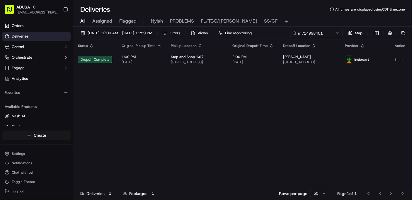
click at [85, 21] on span "All" at bounding box center [82, 21] width 5 height 7
click at [148, 35] on span "[DATE] 12:00 AM - [DATE] 11:59 PM" at bounding box center [120, 32] width 65 height 5
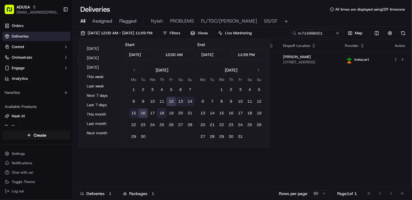
click at [161, 111] on button "18" at bounding box center [161, 112] width 9 height 9
type input "[DATE]"
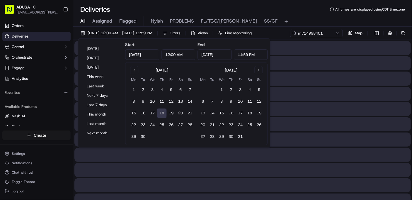
click at [161, 111] on button "18" at bounding box center [161, 112] width 9 height 9
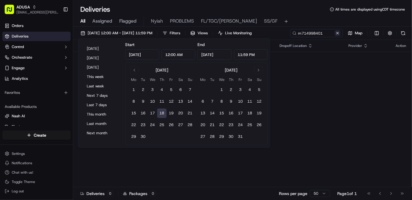
click at [338, 33] on button at bounding box center [338, 33] width 6 height 6
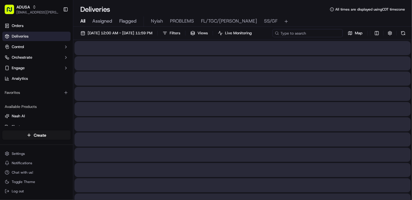
click at [311, 33] on div "[DATE] 12:00 AM - [DATE] 11:59 PM Filters Views Live Monitoring Map" at bounding box center [242, 34] width 339 height 11
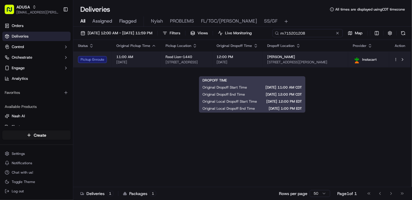
type input "m715201208"
click at [268, 68] on body "ADUSA [EMAIL_ADDRESS][PERSON_NAME][DOMAIN_NAME] Toggle Sidebar Orders Deliverie…" at bounding box center [206, 100] width 412 height 200
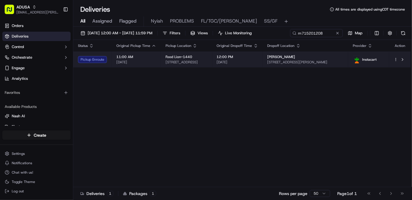
click at [258, 62] on span "[DATE]" at bounding box center [237, 62] width 41 height 5
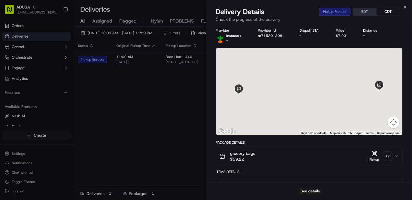
click at [315, 117] on div at bounding box center [309, 91] width 186 height 87
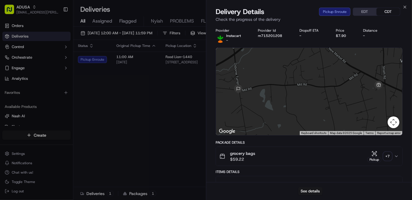
click at [304, 145] on div "Package Details grocery bags $59.22 Pickup + 7" at bounding box center [309, 153] width 187 height 26
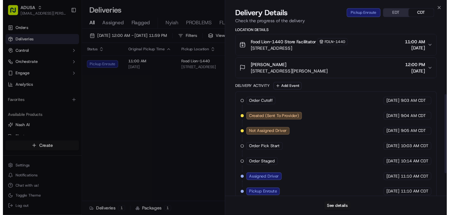
scroll to position [180, 0]
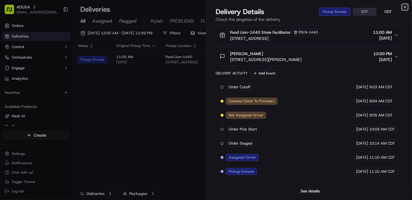
click at [350, 6] on icon "button" at bounding box center [405, 7] width 5 height 5
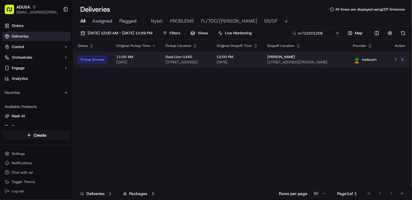
click at [350, 60] on button at bounding box center [402, 59] width 7 height 7
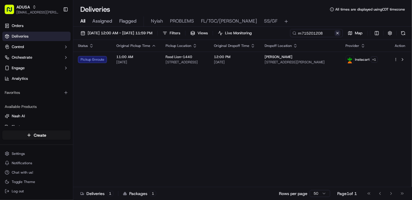
click at [338, 34] on button at bounding box center [338, 33] width 6 height 6
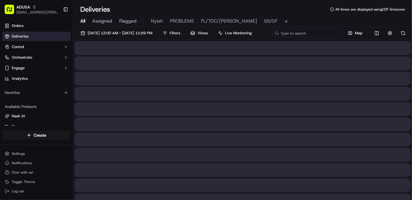
click at [310, 34] on div "[DATE] 12:00 AM - [DATE] 11:59 PM Filters Views Live Monitoring Map" at bounding box center [242, 34] width 339 height 11
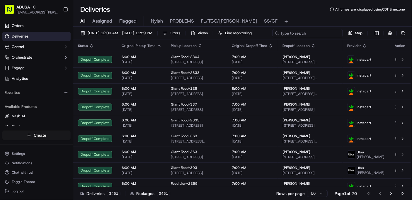
click at [273, 37] on input at bounding box center [308, 33] width 70 height 8
paste input "m714285831"
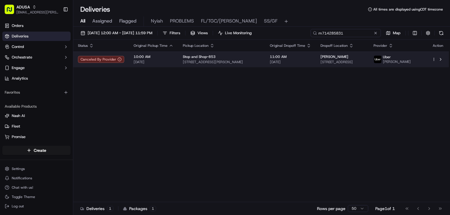
type input "m714285831"
click at [350, 59] on html "ADUSA [EMAIL_ADDRESS][PERSON_NAME][DOMAIN_NAME] Toggle Sidebar Orders Deliverie…" at bounding box center [225, 107] width 450 height 215
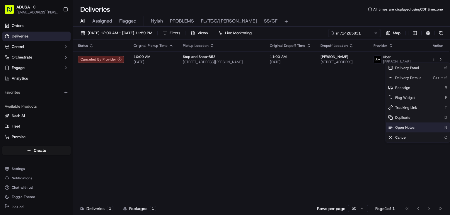
click at [350, 127] on span "Open Notes" at bounding box center [404, 127] width 19 height 5
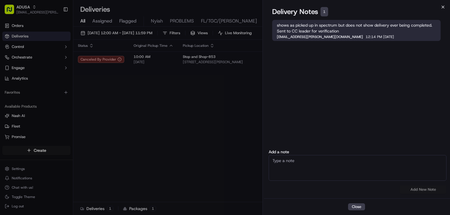
click at [350, 8] on icon "button" at bounding box center [443, 7] width 5 height 5
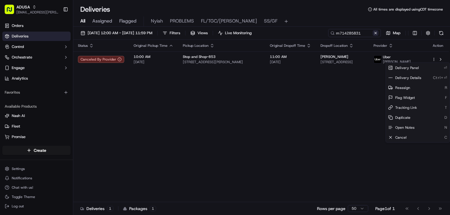
click at [350, 32] on button at bounding box center [376, 33] width 6 height 6
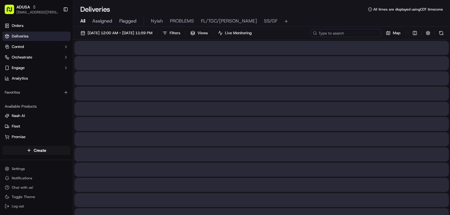
click at [348, 32] on input at bounding box center [346, 33] width 70 height 8
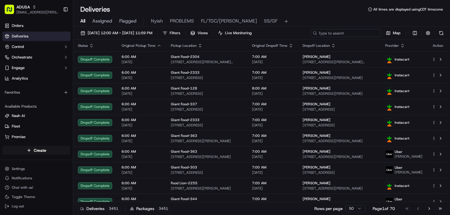
paste input "m695700759"
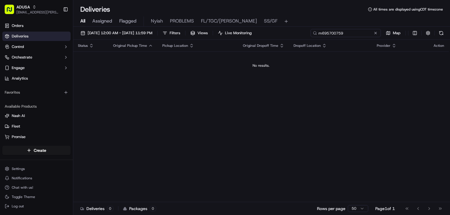
type input "m695700759"
click at [83, 21] on span "All" at bounding box center [82, 21] width 5 height 7
click at [350, 33] on button at bounding box center [376, 33] width 6 height 6
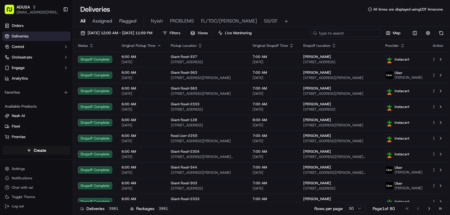
click at [343, 33] on input at bounding box center [346, 33] width 70 height 8
paste input "m710467972"
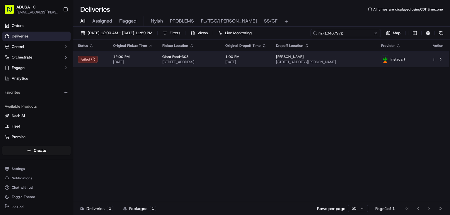
type input "m710467972"
click at [267, 60] on span "[DATE]" at bounding box center [245, 62] width 41 height 5
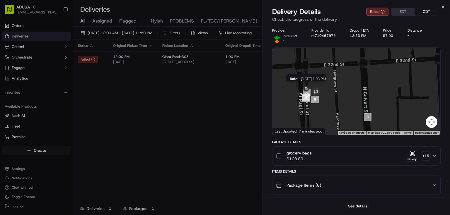
drag, startPoint x: 305, startPoint y: 108, endPoint x: 307, endPoint y: 93, distance: 14.8
click at [350, 79] on div at bounding box center [442, 79] width 168 height 0
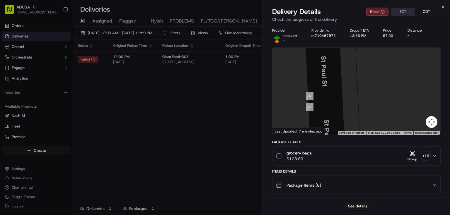
drag, startPoint x: 321, startPoint y: 86, endPoint x: 326, endPoint y: 106, distance: 19.8
click at [326, 106] on div at bounding box center [357, 91] width 168 height 87
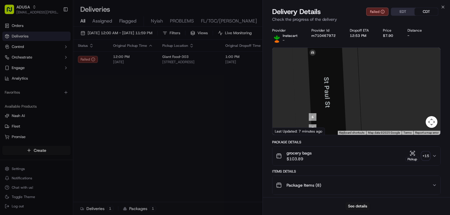
drag, startPoint x: 322, startPoint y: 76, endPoint x: 320, endPoint y: 64, distance: 11.7
click at [321, 63] on div at bounding box center [357, 91] width 168 height 87
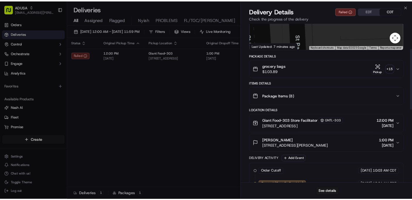
scroll to position [94, 0]
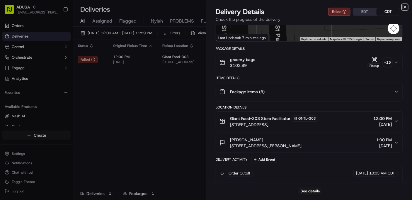
click at [350, 8] on icon "button" at bounding box center [405, 7] width 2 height 2
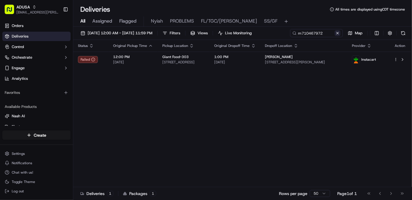
click at [336, 32] on button at bounding box center [338, 33] width 6 height 6
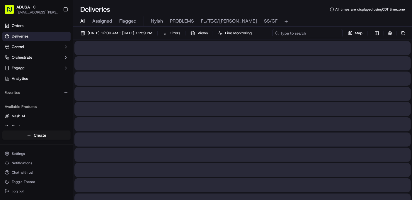
click at [311, 31] on div "[DATE] 12:00 AM - [DATE] 11:59 PM Filters Views Live Monitoring Map" at bounding box center [242, 34] width 339 height 11
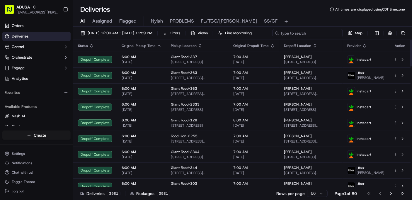
click at [273, 37] on input at bounding box center [308, 33] width 70 height 8
paste input "m714947357"
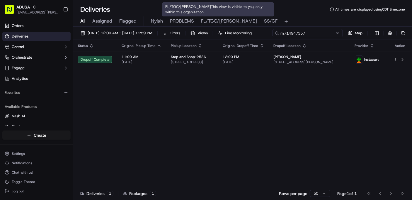
type input "m714947357"
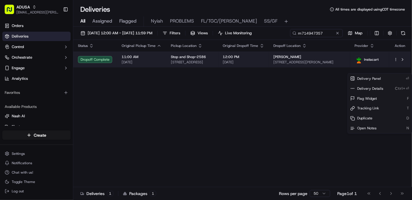
click at [350, 70] on body "ADUSA [EMAIL_ADDRESS][PERSON_NAME][DOMAIN_NAME] Toggle Sidebar Orders Deliverie…" at bounding box center [206, 100] width 412 height 200
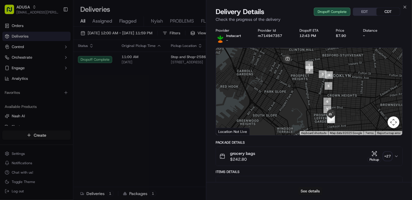
click at [315, 160] on button "See details" at bounding box center [310, 191] width 24 height 8
click at [350, 6] on icon "button" at bounding box center [405, 7] width 5 height 5
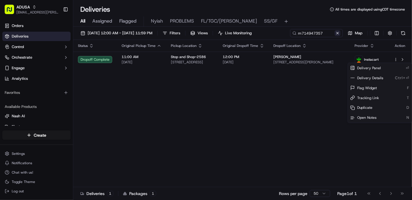
click at [338, 33] on button at bounding box center [338, 33] width 6 height 6
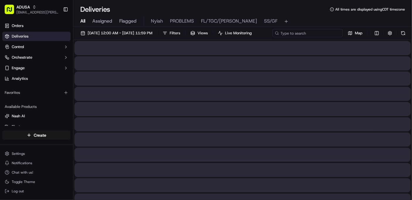
click at [302, 35] on div "[DATE] 12:00 AM - [DATE] 11:59 PM Filters Views Live Monitoring Map" at bounding box center [242, 34] width 339 height 11
click at [273, 37] on input at bounding box center [308, 33] width 70 height 8
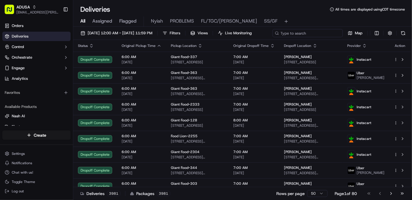
paste input "m705570891"
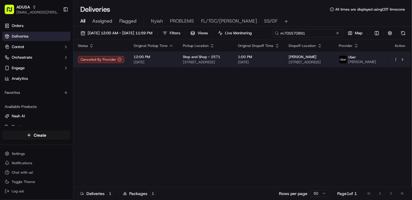
type input "m705570891"
click at [350, 73] on body "ADUSA [EMAIL_ADDRESS][PERSON_NAME][DOMAIN_NAME] Toggle Sidebar Orders Deliverie…" at bounding box center [206, 100] width 412 height 200
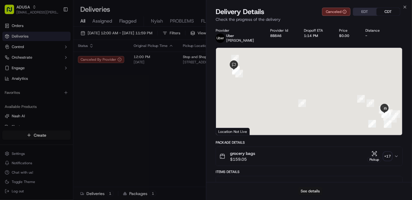
click at [301, 160] on button "See details" at bounding box center [310, 191] width 24 height 8
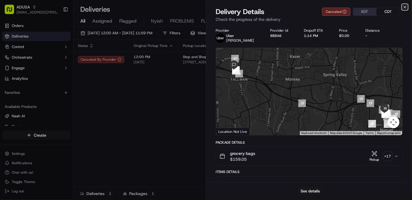
click at [350, 6] on icon "button" at bounding box center [405, 7] width 5 height 5
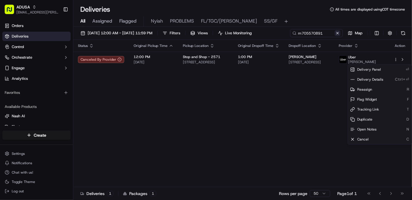
click at [338, 34] on button at bounding box center [338, 33] width 6 height 6
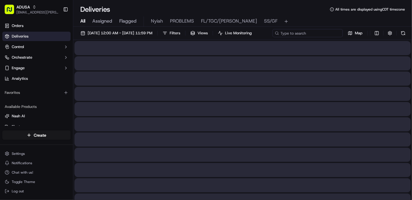
click at [314, 35] on div "[DATE] 12:00 AM - [DATE] 11:59 PM Filters Views Live Monitoring Map" at bounding box center [242, 34] width 339 height 11
click at [273, 37] on input at bounding box center [308, 33] width 70 height 8
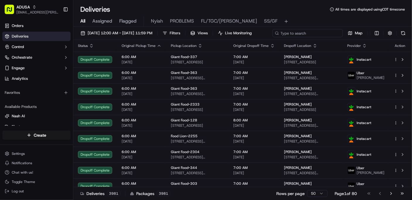
paste input "m710467972"
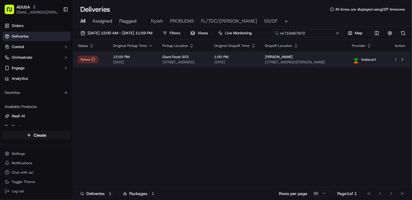
type input "m710467972"
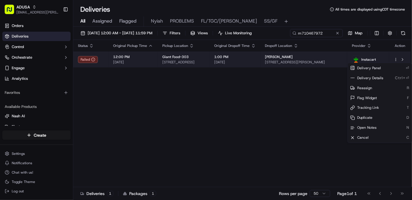
click at [350, 72] on body "ADUSA [EMAIL_ADDRESS][PERSON_NAME][DOMAIN_NAME] Toggle Sidebar Orders Deliverie…" at bounding box center [206, 100] width 412 height 200
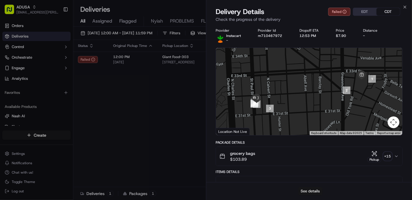
click at [310, 160] on button "See details" at bounding box center [310, 191] width 24 height 8
click at [350, 5] on icon "button" at bounding box center [405, 7] width 5 height 5
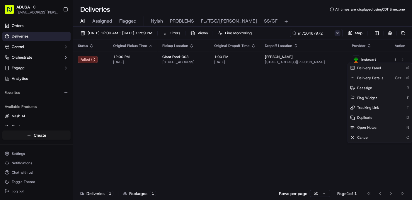
click at [338, 33] on button at bounding box center [338, 33] width 6 height 6
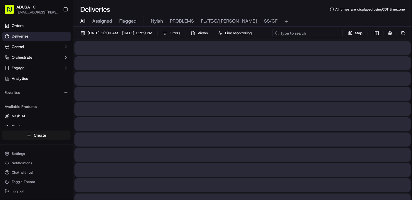
click at [315, 31] on div "[DATE] 12:00 AM - [DATE] 11:59 PM Filters Views Live Monitoring Map" at bounding box center [242, 34] width 339 height 11
click at [273, 37] on input at bounding box center [308, 33] width 70 height 8
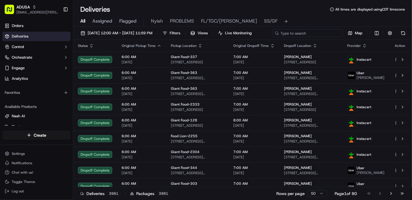
paste input "m714947357"
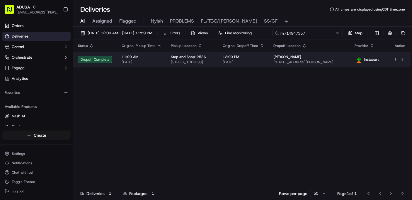
type input "m714947357"
click at [350, 68] on body "ADUSA [EMAIL_ADDRESS][PERSON_NAME][DOMAIN_NAME] Toggle Sidebar Orders Deliverie…" at bounding box center [206, 100] width 412 height 200
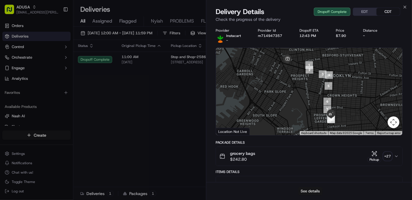
click at [311, 160] on button "See details" at bounding box center [310, 191] width 24 height 8
click at [350, 7] on icon "button" at bounding box center [405, 7] width 5 height 5
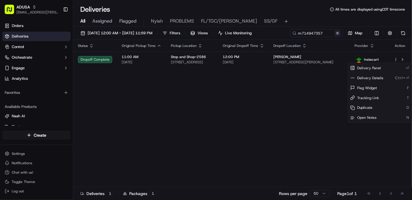
click at [337, 33] on button at bounding box center [338, 33] width 6 height 6
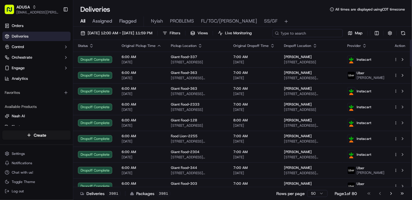
click at [322, 35] on div "[DATE] 12:00 AM - [DATE] 11:59 PM Filters Views Live Monitoring Map" at bounding box center [242, 34] width 339 height 11
click at [273, 37] on input at bounding box center [308, 33] width 70 height 8
paste input "m709445254"
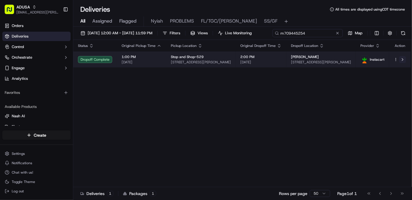
type input "m709445254"
click at [350, 71] on div "Status Original Pickup Time Pickup Location Original Dropoff Time Dropoff Locat…" at bounding box center [242, 113] width 338 height 147
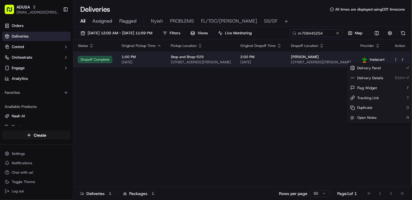
click at [350, 60] on html "ADUSA [EMAIL_ADDRESS][PERSON_NAME][DOMAIN_NAME] Toggle Sidebar Orders Deliverie…" at bounding box center [206, 100] width 412 height 200
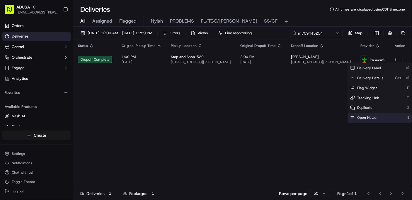
click at [350, 117] on span "Open Notes" at bounding box center [366, 117] width 19 height 5
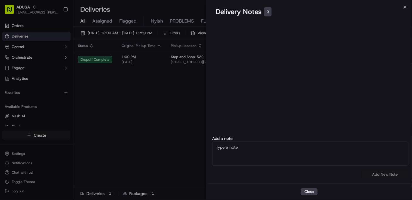
click at [242, 149] on textarea at bounding box center [310, 154] width 196 height 24
type textarea "Customer received the wrong order cc cancel"
click at [350, 160] on button "Add New Note" at bounding box center [385, 174] width 47 height 8
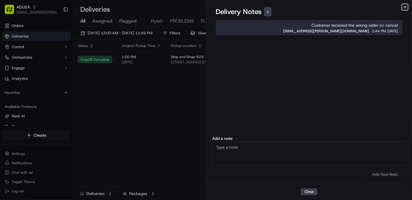
click at [350, 5] on icon "button" at bounding box center [405, 7] width 5 height 5
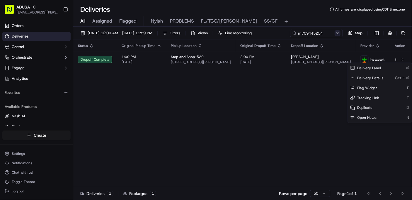
click at [338, 32] on button at bounding box center [338, 33] width 6 height 6
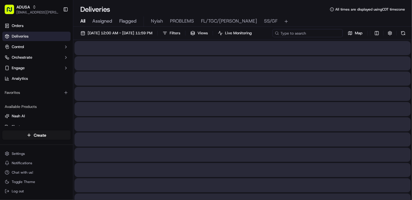
click at [314, 34] on div "[DATE] 12:00 AM - [DATE] 11:59 PM Filters Views Live Monitoring Map" at bounding box center [242, 34] width 339 height 11
click at [273, 37] on input at bounding box center [308, 33] width 70 height 8
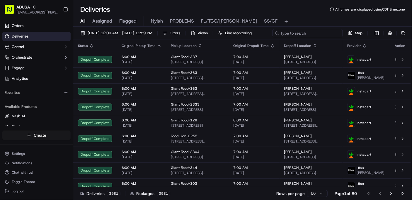
paste input "m710593293"
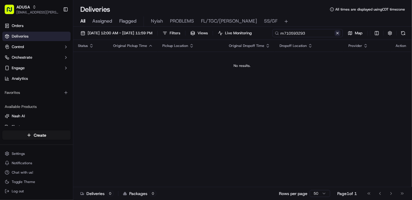
type input "m710593293"
click at [143, 43] on div "[DATE] 12:00 AM - [DATE] 11:59 PM Filters Views Live Monitoring m710593293 Map …" at bounding box center [242, 114] width 339 height 174
click at [337, 33] on button at bounding box center [338, 33] width 6 height 6
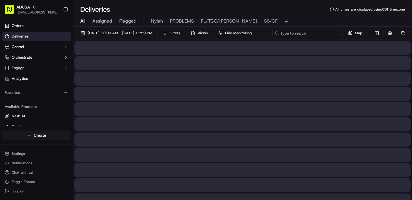
click at [303, 33] on div "[DATE] 12:00 AM - [DATE] 11:59 PM Filters Views Live Monitoring Map" at bounding box center [242, 34] width 339 height 11
click at [273, 37] on input at bounding box center [308, 33] width 70 height 8
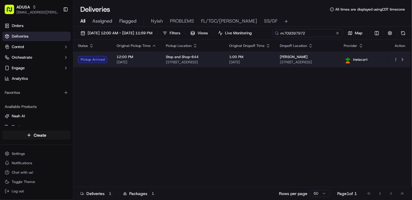
type input "m709397972"
click at [149, 69] on div "Status Original Pickup Time Pickup Location Original Dropoff Time Dropoff Locat…" at bounding box center [242, 113] width 338 height 147
click at [156, 57] on td "12:00 PM [DATE]" at bounding box center [136, 60] width 49 height 16
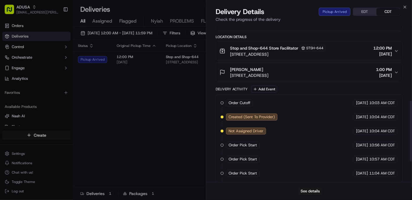
scroll to position [250, 0]
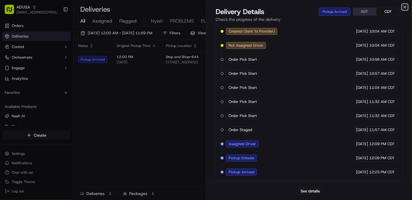
click at [350, 5] on icon "button" at bounding box center [405, 7] width 5 height 5
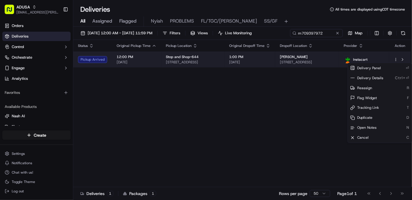
click at [350, 59] on html "ADUSA [EMAIL_ADDRESS][PERSON_NAME][DOMAIN_NAME] Toggle Sidebar Orders Deliverie…" at bounding box center [206, 100] width 412 height 200
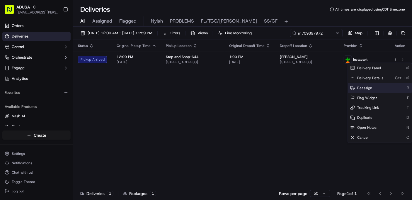
click at [350, 88] on span "Reassign" at bounding box center [364, 88] width 15 height 5
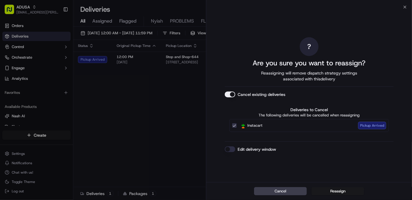
click at [234, 148] on button "Edit delivery window" at bounding box center [230, 149] width 11 height 6
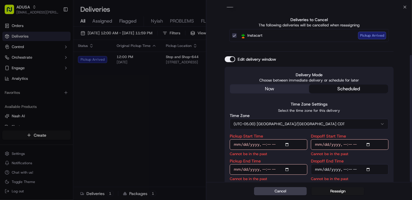
scroll to position [66, 0]
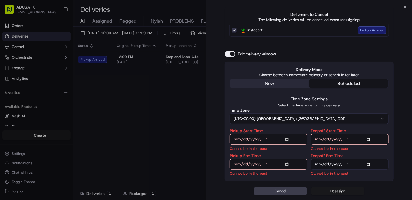
click at [288, 139] on input "Pickup Start Time" at bounding box center [269, 139] width 78 height 11
type input "[DATE]T15:00"
click at [350, 138] on input "Dropoff Start Time" at bounding box center [350, 139] width 78 height 11
type input "[DATE]T15:00"
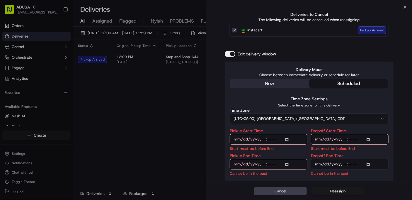
click at [288, 160] on input "Pickup End Time" at bounding box center [269, 164] width 78 height 11
type input "[DATE]T03:30"
click at [350, 160] on input "Dropoff End Time" at bounding box center [350, 164] width 78 height 11
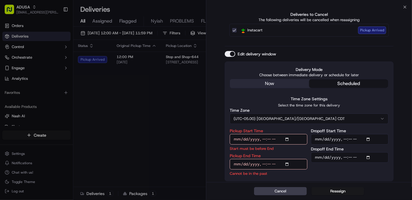
type input "[DATE]T16:00"
click at [288, 160] on input "Pickup End Time" at bounding box center [269, 164] width 78 height 11
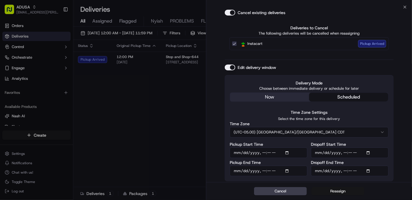
type input "[DATE]T15:30"
click at [341, 160] on button "Reassign" at bounding box center [338, 191] width 53 height 8
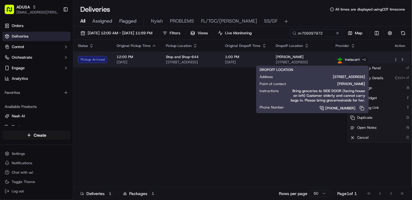
click at [324, 57] on div "[PERSON_NAME]" at bounding box center [301, 57] width 50 height 5
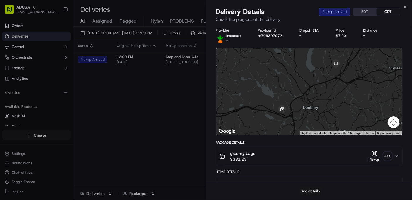
click at [313, 160] on button "See details" at bounding box center [310, 191] width 24 height 8
